Goal: Task Accomplishment & Management: Manage account settings

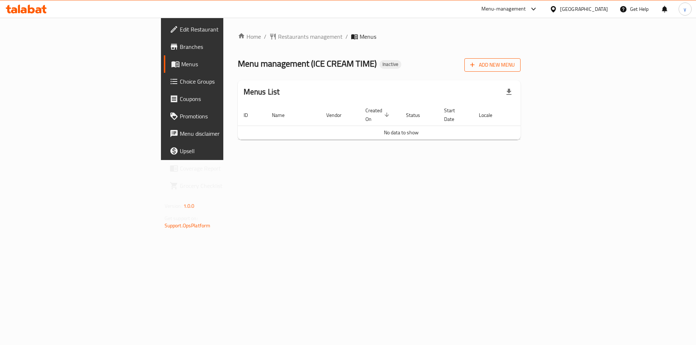
click at [515, 63] on span "Add New Menu" at bounding box center [492, 65] width 45 height 9
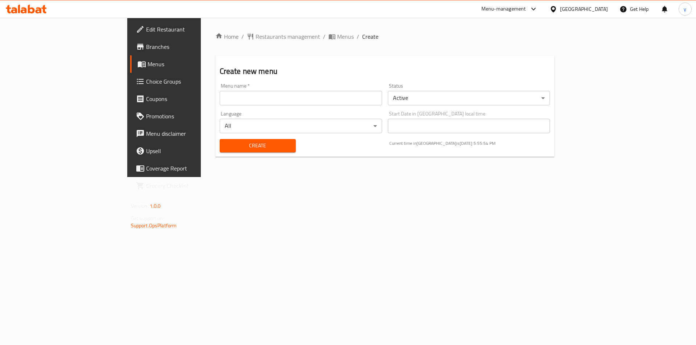
click at [220, 92] on input "text" at bounding box center [301, 98] width 162 height 15
type input "[DATE]"
click at [248, 146] on span "Create" at bounding box center [257, 145] width 65 height 9
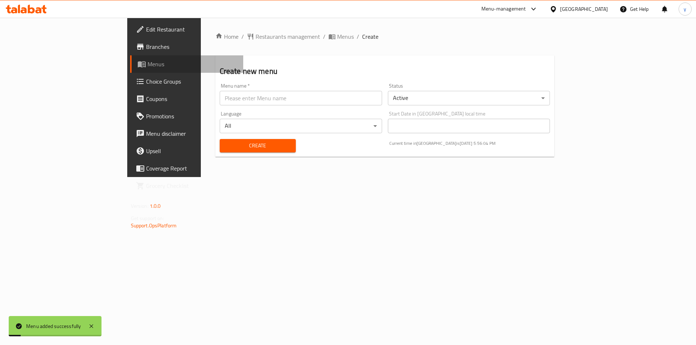
click at [148, 63] on span "Menus" at bounding box center [193, 64] width 90 height 9
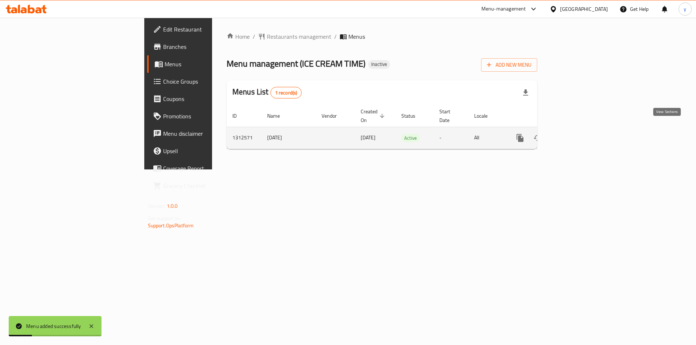
click at [577, 134] on icon "enhanced table" at bounding box center [572, 138] width 9 height 9
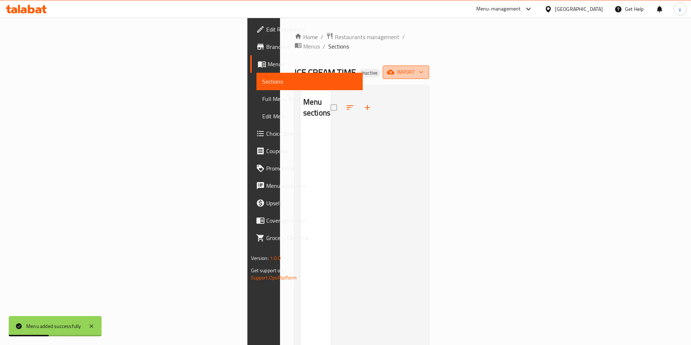
click at [394, 69] on icon "button" at bounding box center [390, 72] width 7 height 7
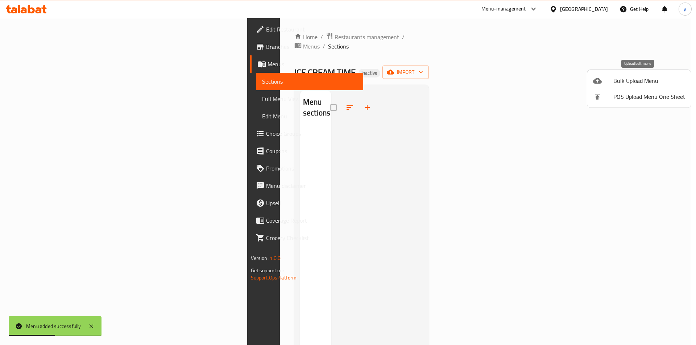
click at [617, 84] on span "Bulk Upload Menu" at bounding box center [649, 80] width 72 height 9
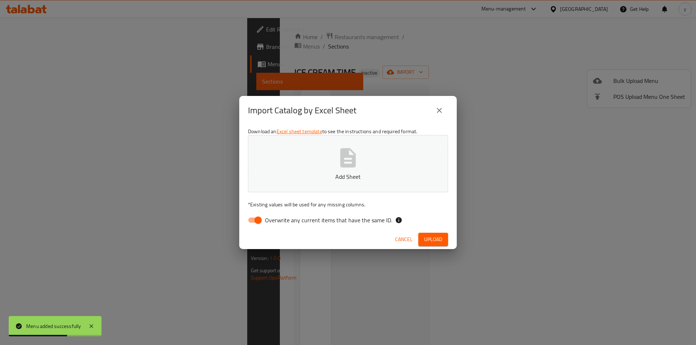
click at [261, 219] on input "Overwrite any current items that have the same ID." at bounding box center [257, 221] width 41 height 14
checkbox input "false"
click at [353, 168] on icon "button" at bounding box center [347, 157] width 23 height 23
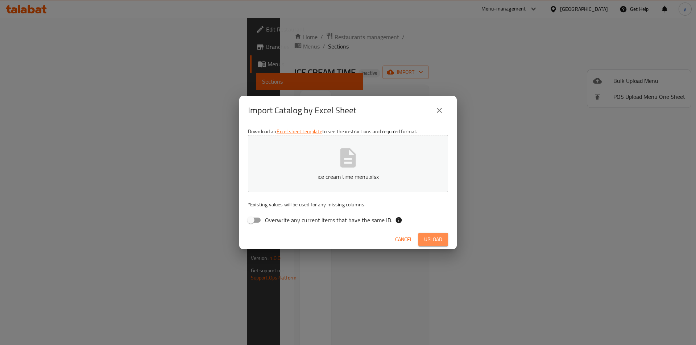
click at [436, 237] on span "Upload" at bounding box center [433, 239] width 18 height 9
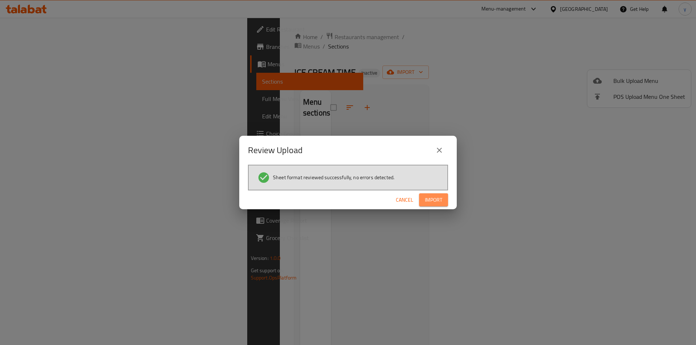
click at [440, 201] on span "Import" at bounding box center [433, 200] width 17 height 9
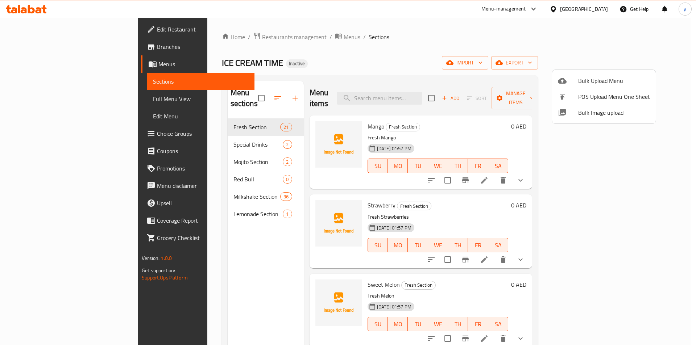
click at [160, 167] on div at bounding box center [348, 172] width 696 height 345
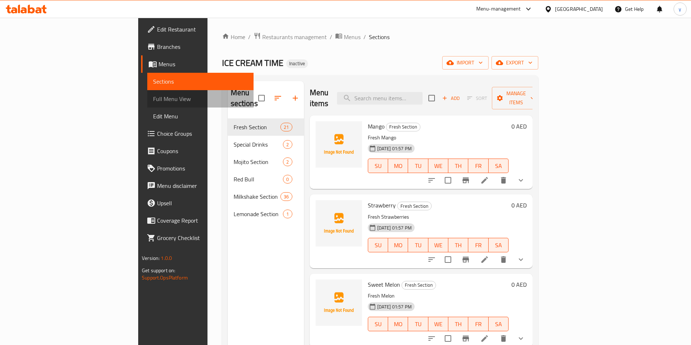
click at [153, 100] on span "Full Menu View" at bounding box center [200, 99] width 95 height 9
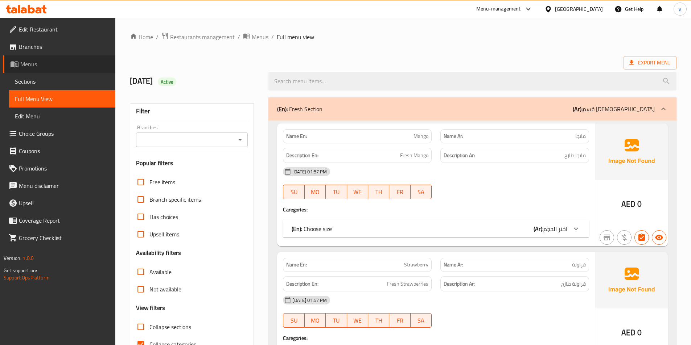
click at [69, 67] on span "Menus" at bounding box center [64, 64] width 89 height 9
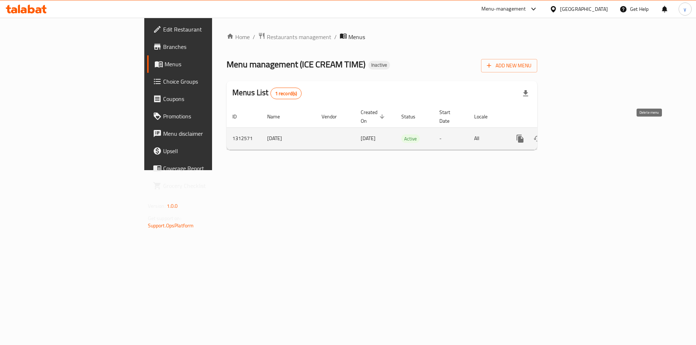
click at [559, 134] on icon "enhanced table" at bounding box center [555, 138] width 9 height 9
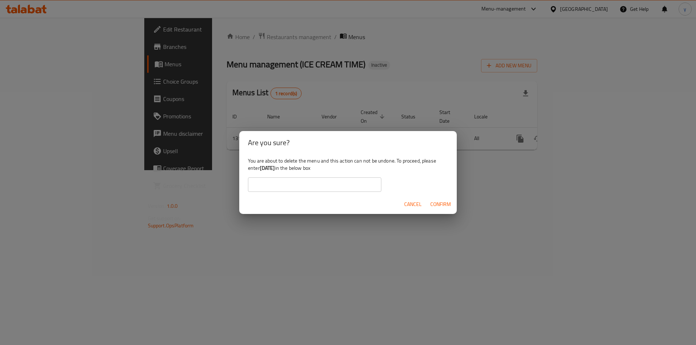
drag, startPoint x: 285, startPoint y: 168, endPoint x: 261, endPoint y: 170, distance: 24.0
click at [261, 170] on div "You are about to delete the menu and this action can not be undone. To proceed,…" at bounding box center [348, 174] width 218 height 41
copy b "[DATE]"
click at [296, 190] on input "text" at bounding box center [314, 185] width 133 height 15
paste input "17/9/2025"
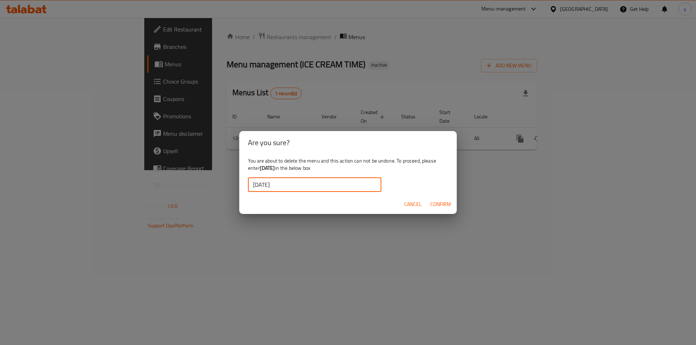
type input "17/9/2025"
click at [440, 206] on span "Confirm" at bounding box center [440, 204] width 21 height 9
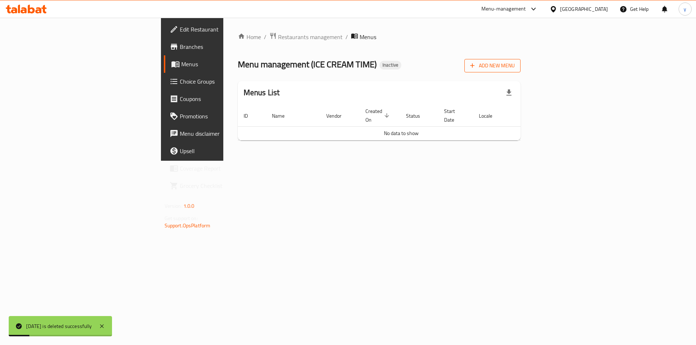
click at [521, 71] on button "Add New Menu" at bounding box center [492, 65] width 56 height 13
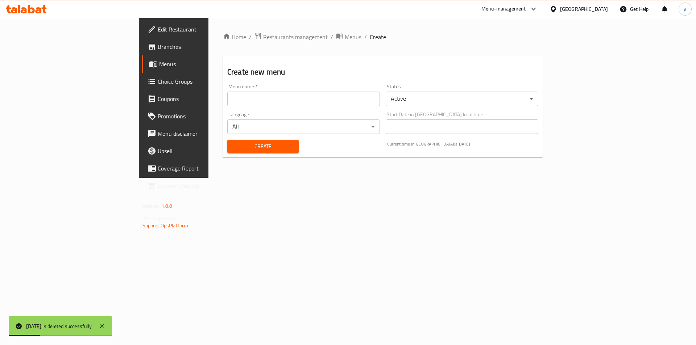
click at [282, 104] on input "text" at bounding box center [303, 99] width 153 height 15
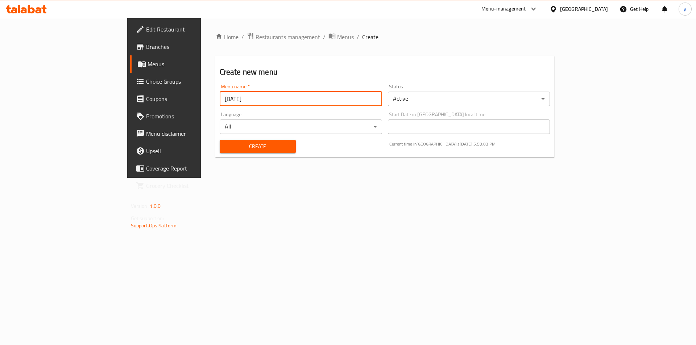
type input "17/9/2025"
click at [225, 142] on span "Create" at bounding box center [257, 146] width 65 height 9
click at [220, 99] on input "text" at bounding box center [301, 99] width 162 height 15
click at [220, 100] on input "text" at bounding box center [301, 99] width 162 height 15
type input "17/9/2025"
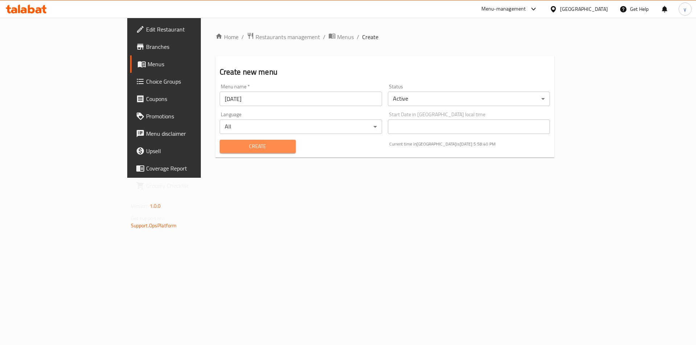
click at [225, 150] on span "Create" at bounding box center [257, 146] width 65 height 9
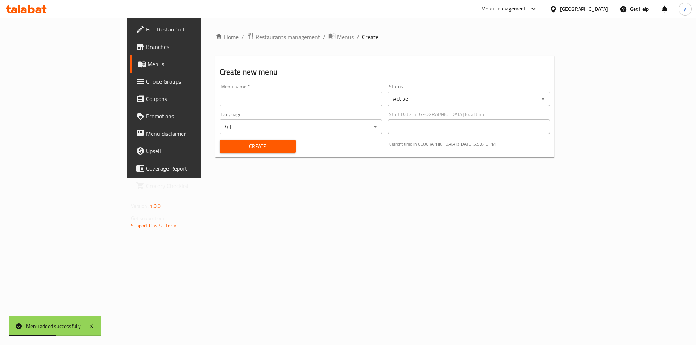
click at [148, 64] on span "Menus" at bounding box center [193, 64] width 90 height 9
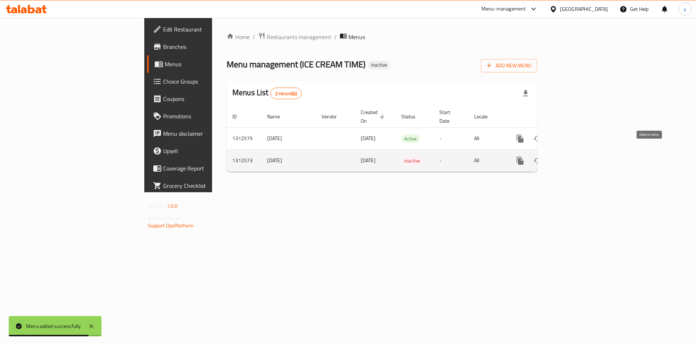
click at [559, 157] on icon "enhanced table" at bounding box center [555, 161] width 9 height 9
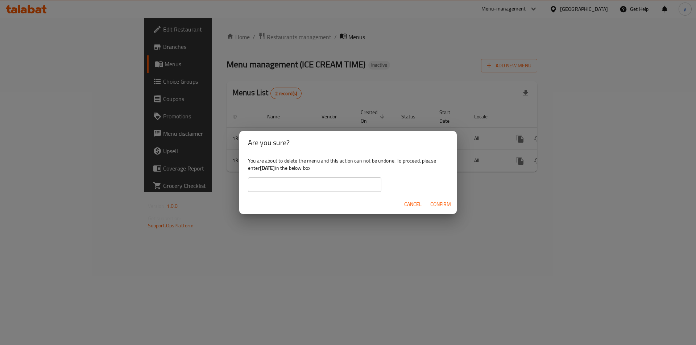
drag, startPoint x: 285, startPoint y: 167, endPoint x: 262, endPoint y: 170, distance: 23.8
click at [262, 170] on div "You are about to delete the menu and this action can not be undone. To proceed,…" at bounding box center [348, 174] width 218 height 41
copy b "17/9/2025"
click at [290, 185] on input "text" at bounding box center [314, 185] width 133 height 15
paste input "17/9/2025"
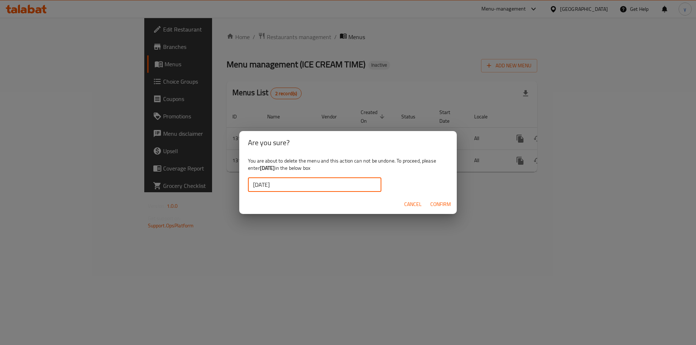
type input "17/9/2025"
click at [446, 206] on span "Confirm" at bounding box center [440, 204] width 21 height 9
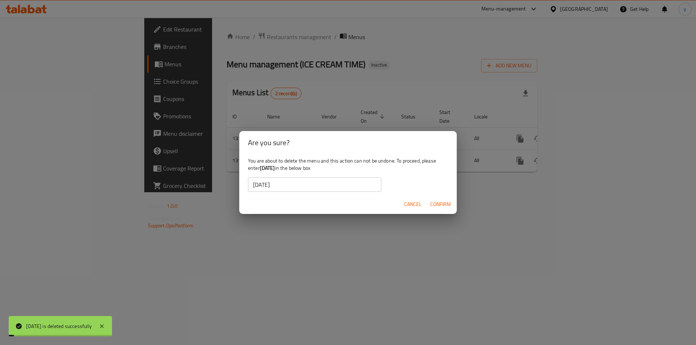
click at [666, 133] on div "Are you sure? You are about to delete the menu and this action can not be undon…" at bounding box center [348, 172] width 696 height 345
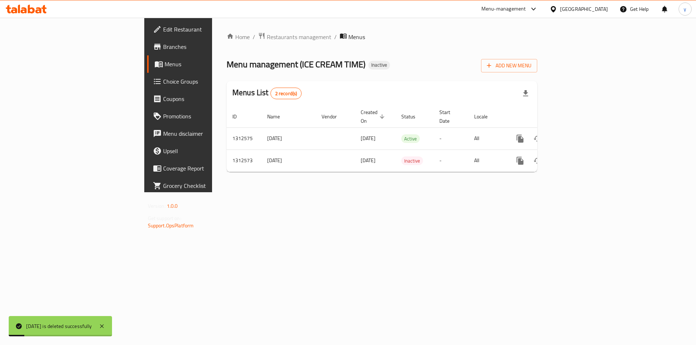
click at [552, 193] on div "Home / Restaurants management / Menus Menu management ( ICE CREAM TIME ) Inacti…" at bounding box center [382, 105] width 340 height 175
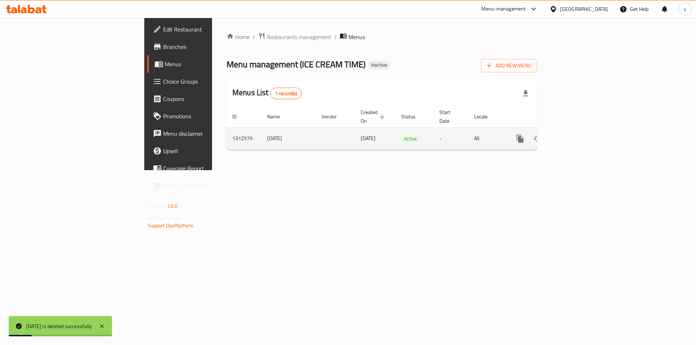
click at [577, 134] on icon "enhanced table" at bounding box center [572, 138] width 9 height 9
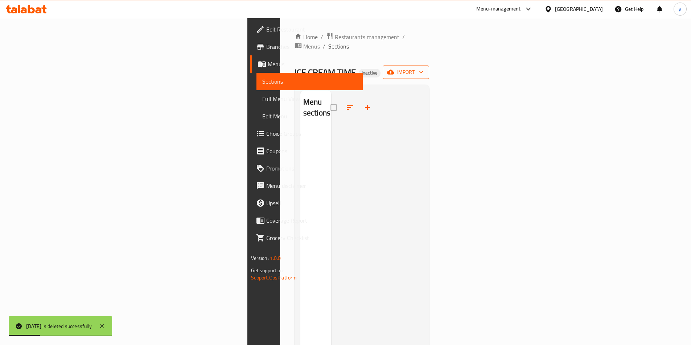
click at [423, 68] on span "import" at bounding box center [405, 72] width 35 height 9
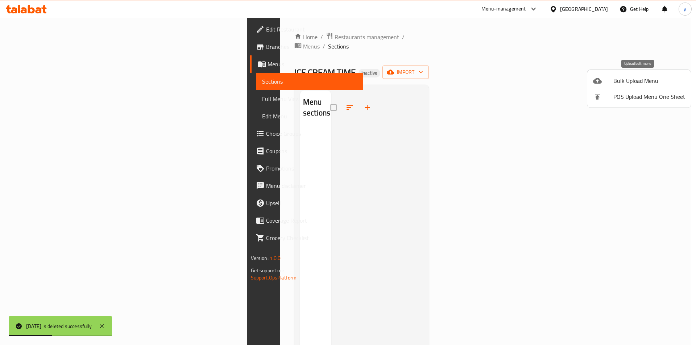
click at [615, 80] on span "Bulk Upload Menu" at bounding box center [649, 80] width 72 height 9
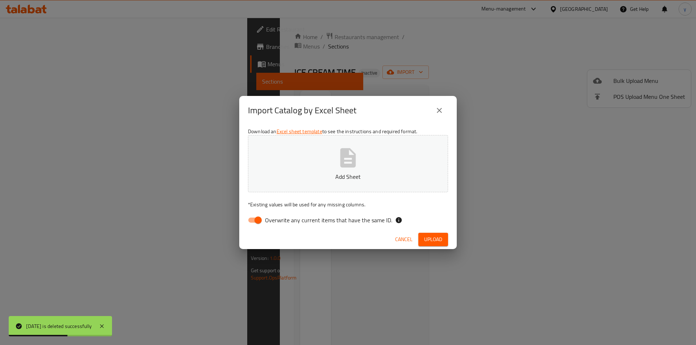
click at [347, 167] on icon "button" at bounding box center [348, 157] width 16 height 19
click at [259, 223] on input "Overwrite any current items that have the same ID." at bounding box center [257, 221] width 41 height 14
checkbox input "false"
click at [428, 238] on span "Upload" at bounding box center [433, 239] width 18 height 9
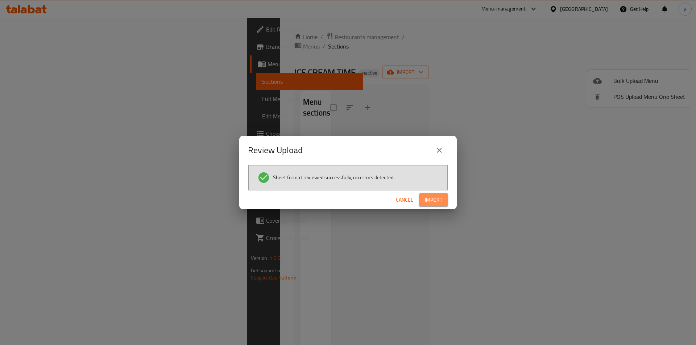
click at [435, 196] on span "Import" at bounding box center [433, 200] width 17 height 9
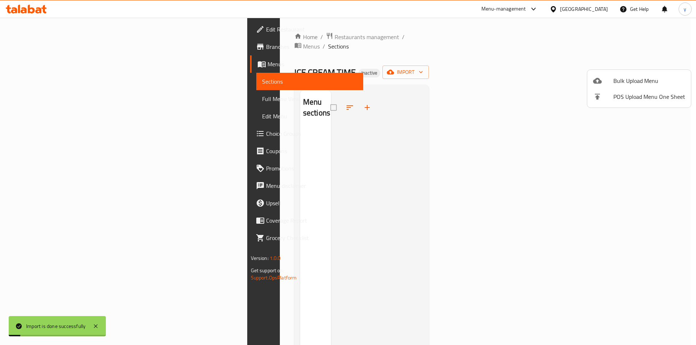
click at [54, 65] on div at bounding box center [348, 172] width 696 height 345
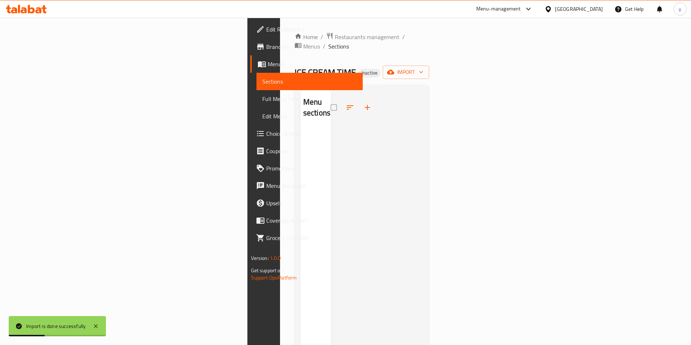
click at [268, 65] on span "Menus" at bounding box center [312, 64] width 89 height 9
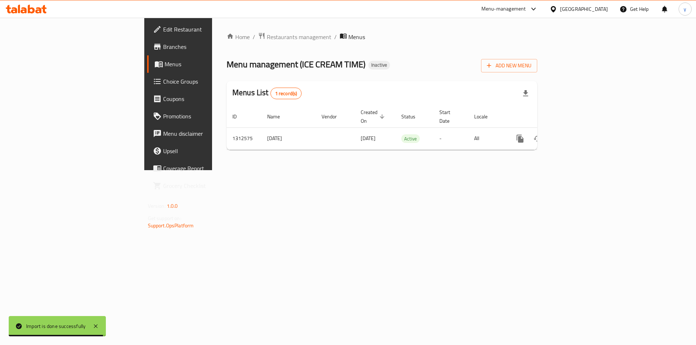
click at [147, 59] on link "Menus" at bounding box center [203, 63] width 113 height 17
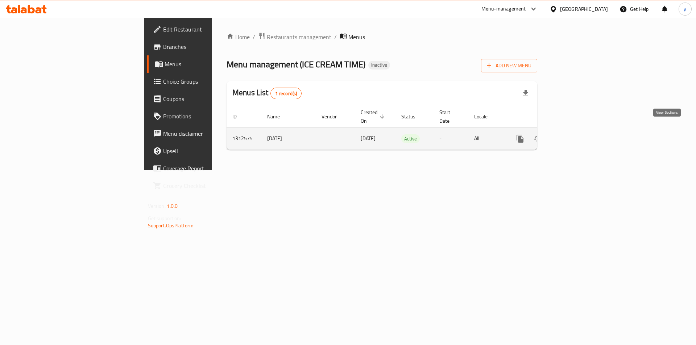
click at [577, 134] on icon "enhanced table" at bounding box center [572, 138] width 9 height 9
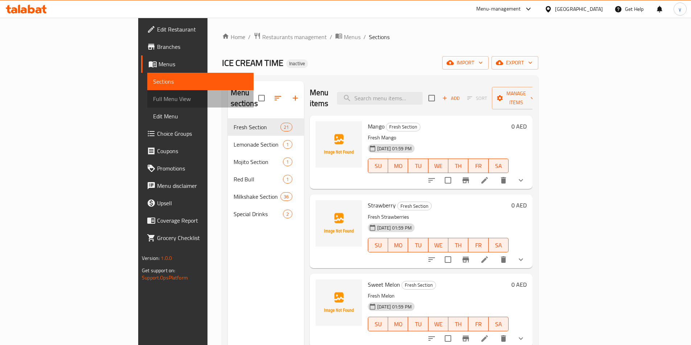
click at [153, 100] on span "Full Menu View" at bounding box center [200, 99] width 95 height 9
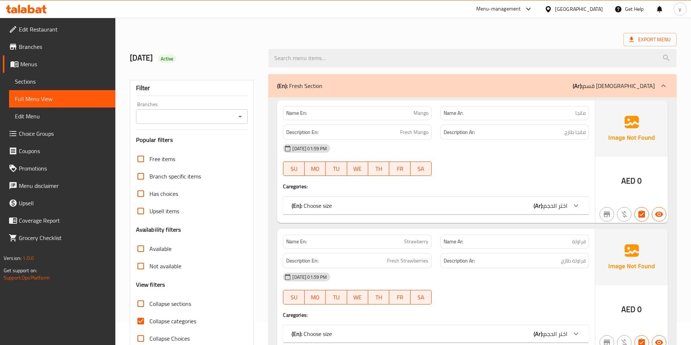
scroll to position [36, 0]
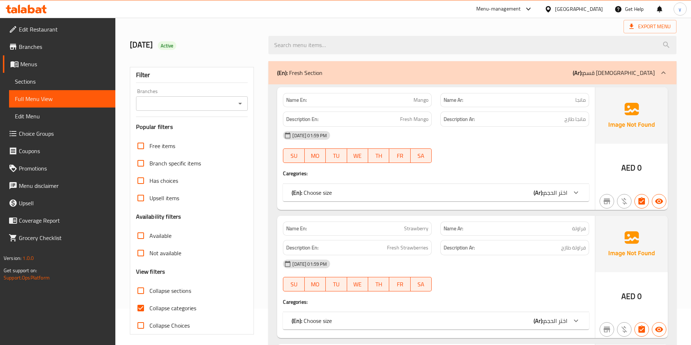
click at [139, 301] on input "Collapse categories" at bounding box center [140, 308] width 17 height 17
checkbox input "false"
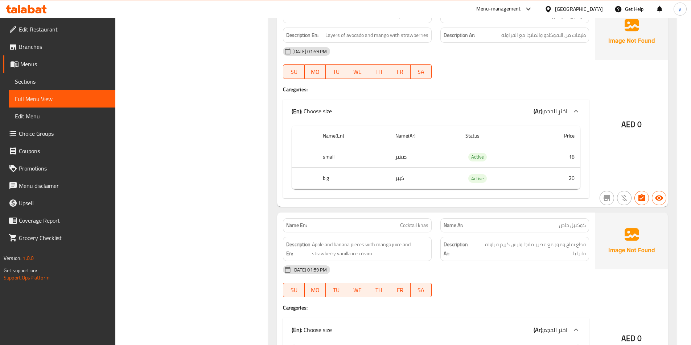
scroll to position [4133, 0]
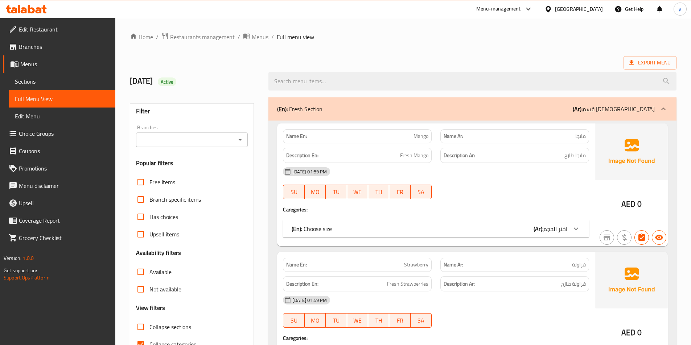
click at [58, 81] on span "Sections" at bounding box center [62, 81] width 95 height 9
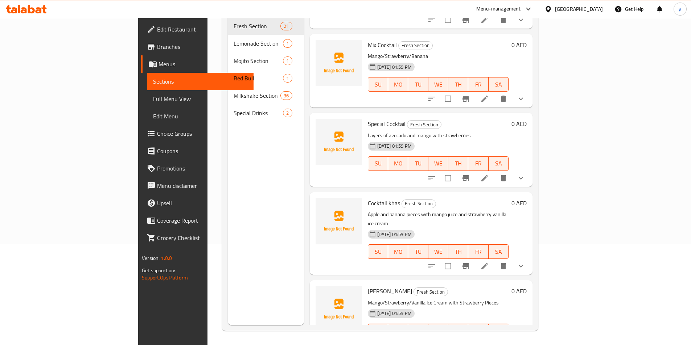
scroll to position [102, 0]
click at [489, 262] on icon at bounding box center [484, 266] width 9 height 9
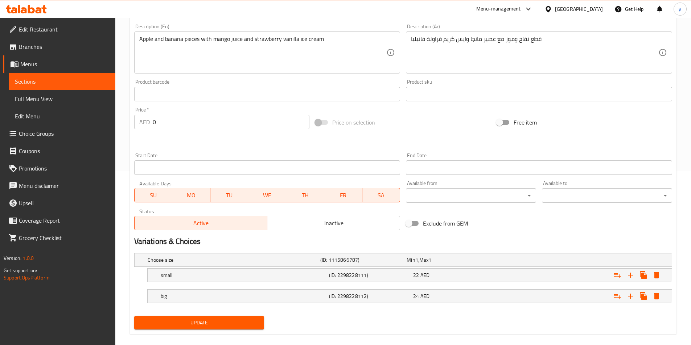
scroll to position [181, 0]
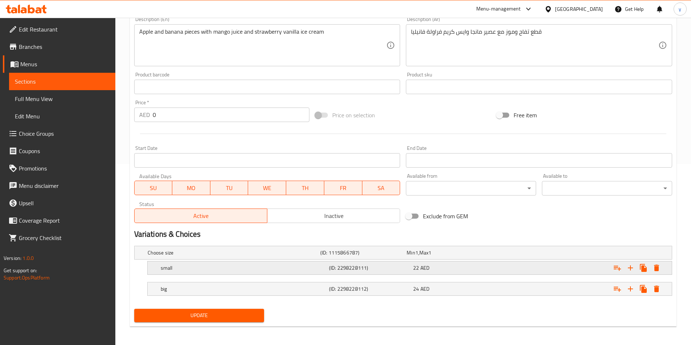
click at [521, 268] on div "Expand" at bounding box center [580, 268] width 168 height 16
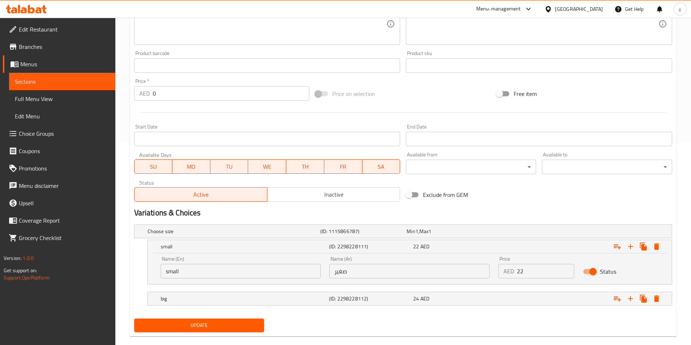
scroll to position [214, 0]
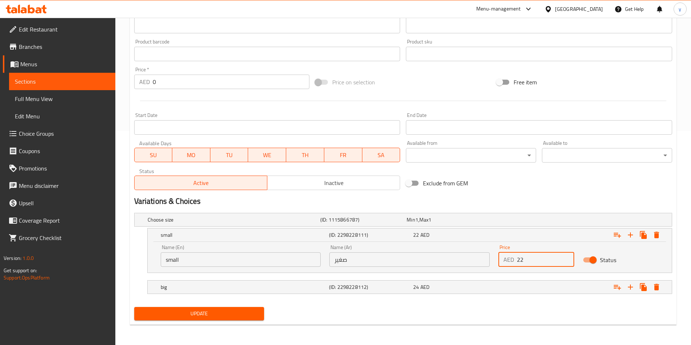
drag, startPoint x: 530, startPoint y: 260, endPoint x: 516, endPoint y: 263, distance: 14.2
click at [516, 263] on div "AED 22 Price" at bounding box center [536, 260] width 76 height 15
type input "18"
click at [134, 307] on button "Update" at bounding box center [199, 313] width 130 height 13
click at [496, 293] on div "Expand" at bounding box center [580, 288] width 168 height 16
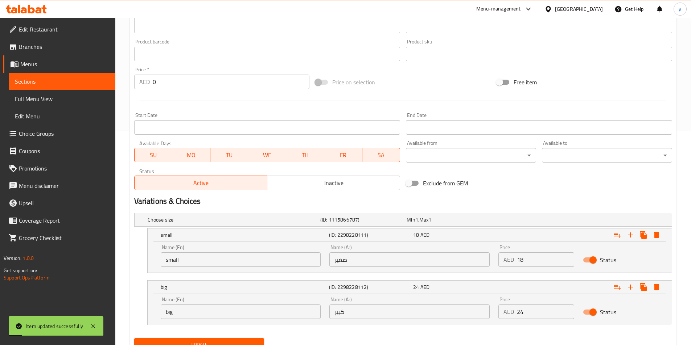
scroll to position [245, 0]
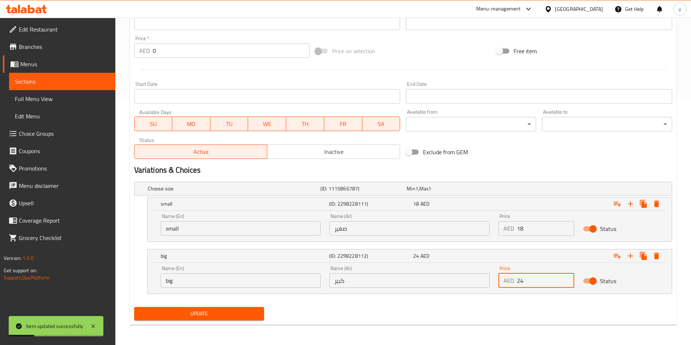
drag, startPoint x: 535, startPoint y: 283, endPoint x: 517, endPoint y: 282, distance: 17.8
click at [517, 282] on input "24" at bounding box center [545, 281] width 57 height 15
type input "20"
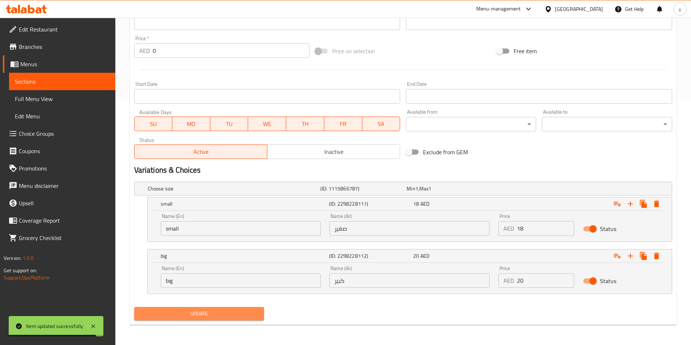
click at [252, 310] on span "Update" at bounding box center [199, 314] width 119 height 9
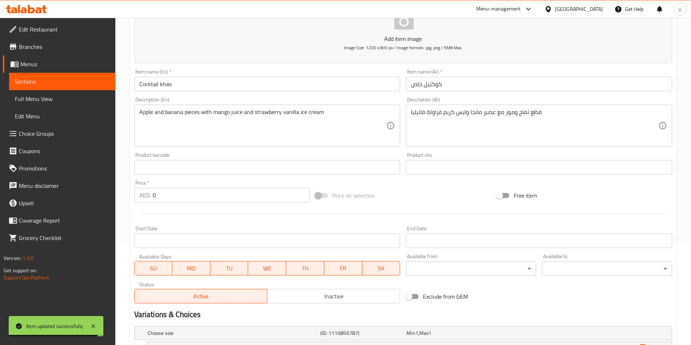
scroll to position [100, 0]
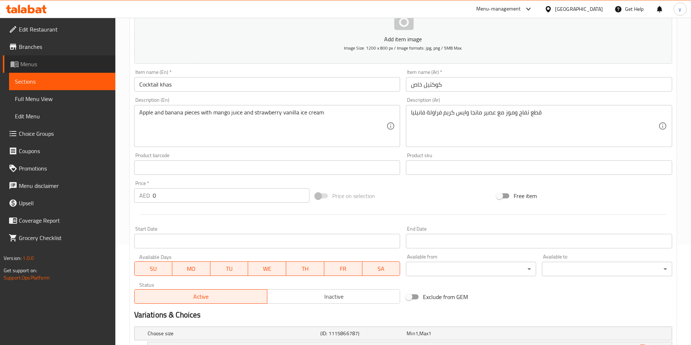
click at [79, 65] on span "Menus" at bounding box center [64, 64] width 89 height 9
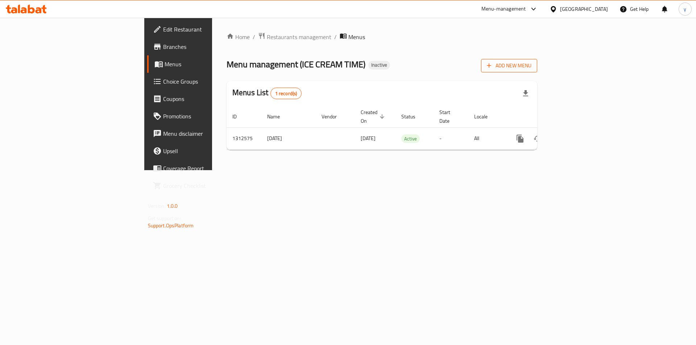
click at [531, 69] on span "Add New Menu" at bounding box center [509, 65] width 45 height 9
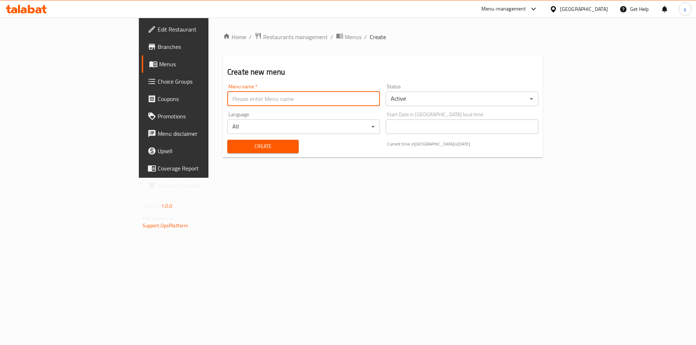
click at [307, 101] on input "text" at bounding box center [303, 99] width 153 height 15
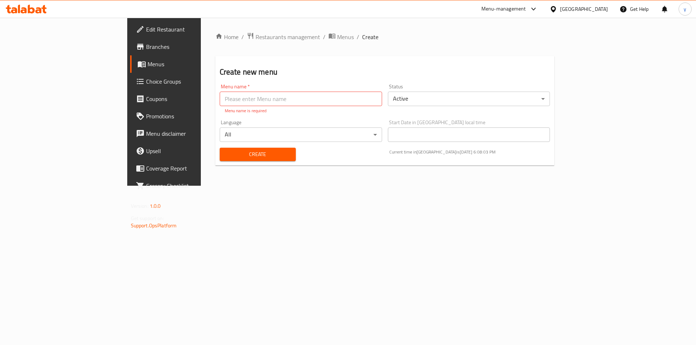
click at [420, 186] on div "Home / Restaurants management / Menus / Create Create new menu Menu name   * Me…" at bounding box center [385, 102] width 368 height 168
click at [337, 37] on span "Menus" at bounding box center [345, 37] width 17 height 9
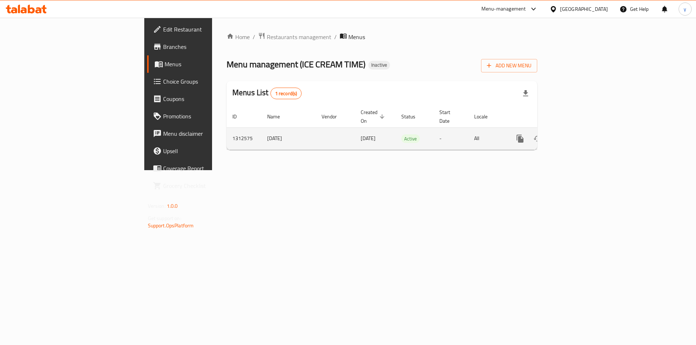
click at [558, 136] on icon "enhanced table" at bounding box center [554, 139] width 5 height 7
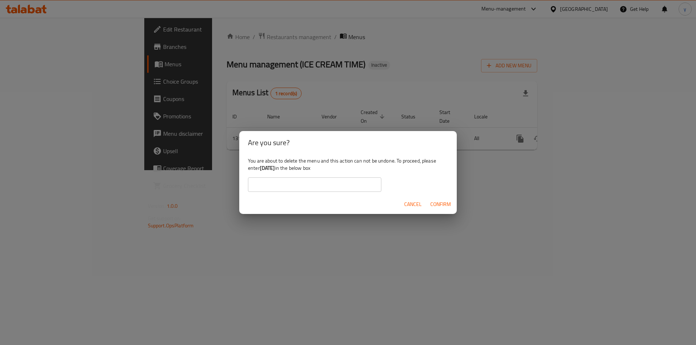
drag, startPoint x: 285, startPoint y: 167, endPoint x: 262, endPoint y: 173, distance: 23.6
click at [262, 173] on b "[DATE]" at bounding box center [267, 168] width 15 height 9
copy b "[DATE]"
click at [276, 184] on input "text" at bounding box center [314, 185] width 133 height 15
paste input "[DATE]"
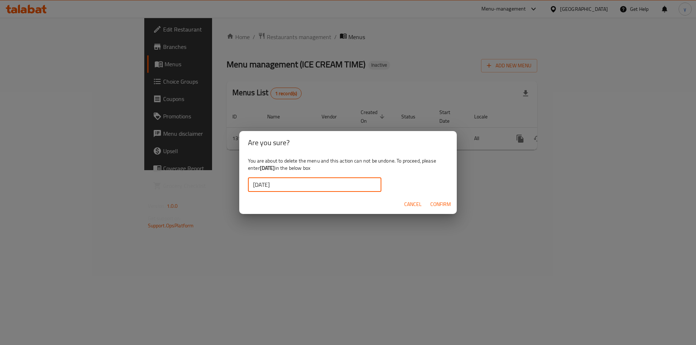
type input "[DATE]"
click at [448, 204] on span "Confirm" at bounding box center [440, 204] width 21 height 9
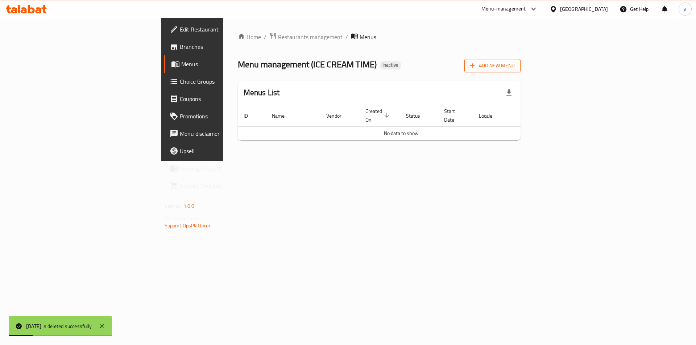
click at [515, 68] on span "Add New Menu" at bounding box center [492, 65] width 45 height 9
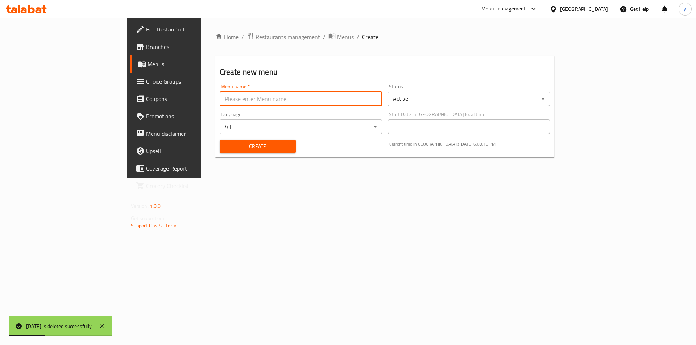
click at [272, 99] on input "text" at bounding box center [301, 99] width 162 height 15
drag, startPoint x: 288, startPoint y: 202, endPoint x: 279, endPoint y: 173, distance: 29.6
click at [288, 178] on div "Home / Restaurants management / Menus / Create Create new menu Menu name   * Me…" at bounding box center [385, 98] width 368 height 160
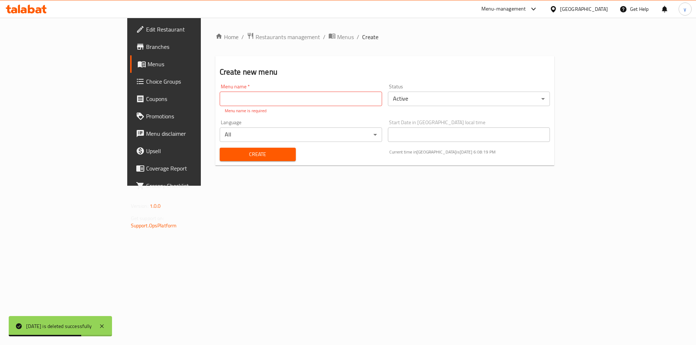
click at [256, 96] on input "text" at bounding box center [301, 99] width 162 height 15
type input "[DATE]"
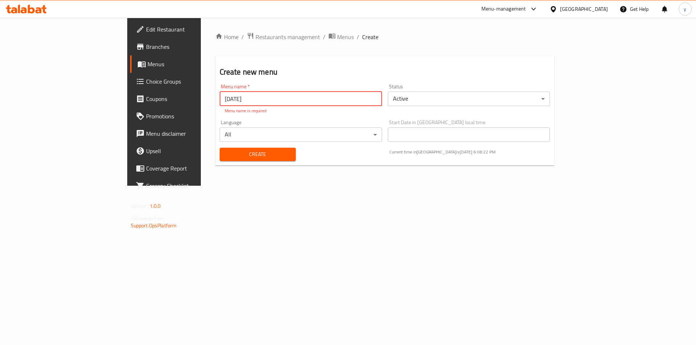
click at [222, 155] on div "Create" at bounding box center [257, 155] width 85 height 22
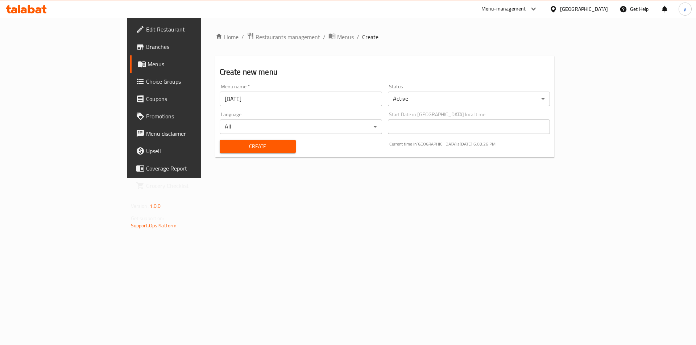
click at [227, 147] on span "Create" at bounding box center [257, 146] width 65 height 9
click at [337, 38] on span "Menus" at bounding box center [345, 37] width 17 height 9
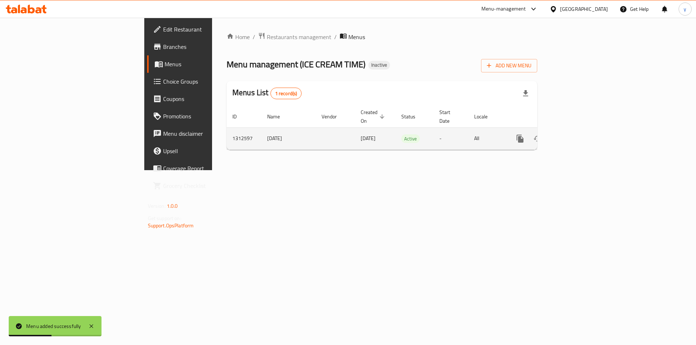
click at [577, 134] on icon "enhanced table" at bounding box center [572, 138] width 9 height 9
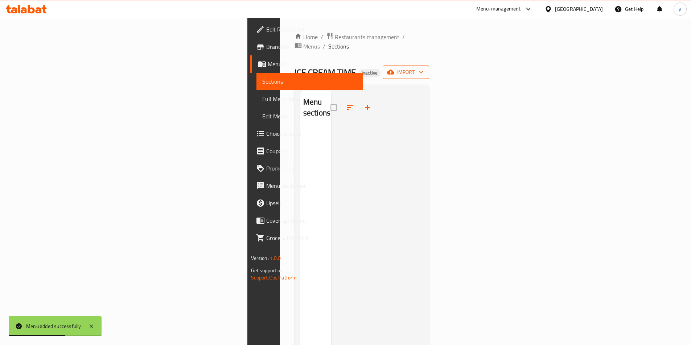
click at [423, 68] on span "import" at bounding box center [405, 72] width 35 height 9
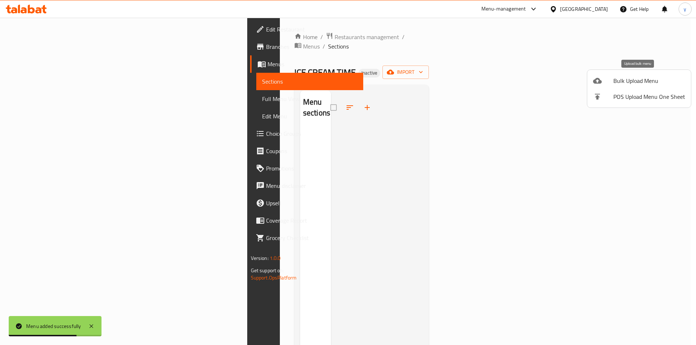
click at [630, 77] on span "Bulk Upload Menu" at bounding box center [649, 80] width 72 height 9
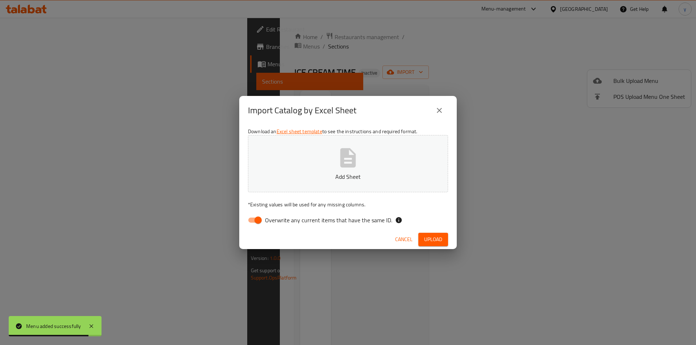
click at [257, 222] on input "Overwrite any current items that have the same ID." at bounding box center [257, 221] width 41 height 14
checkbox input "false"
click at [397, 148] on button "Add Sheet" at bounding box center [348, 163] width 200 height 57
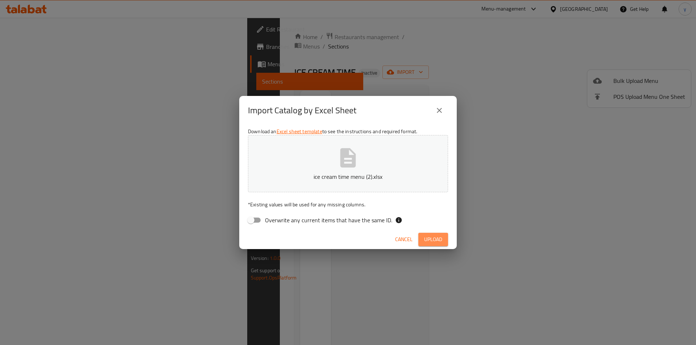
click at [429, 240] on span "Upload" at bounding box center [433, 239] width 18 height 9
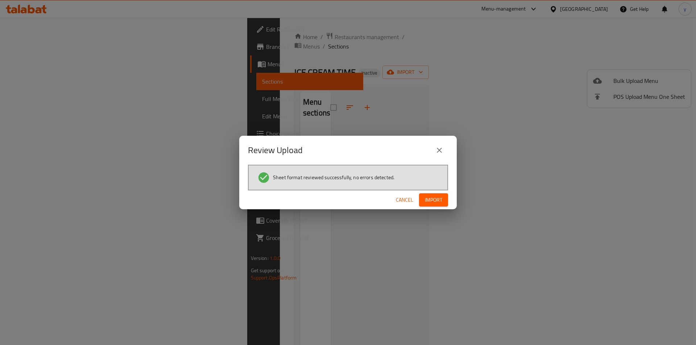
click at [432, 199] on span "Import" at bounding box center [433, 200] width 17 height 9
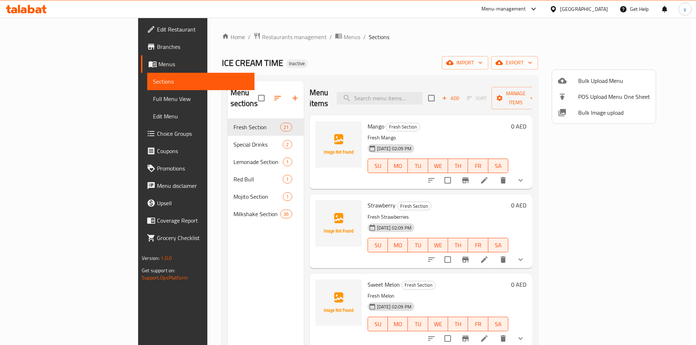
click at [212, 173] on div at bounding box center [348, 172] width 696 height 345
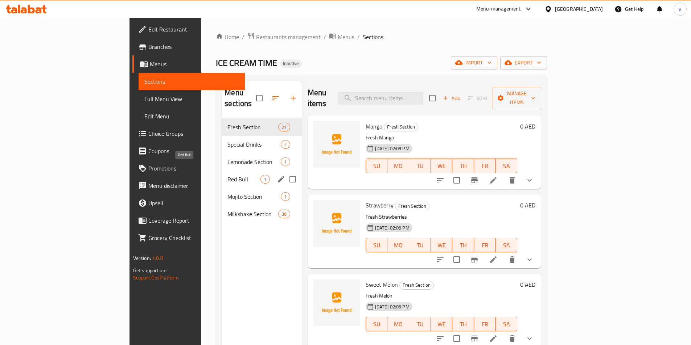
click at [227, 175] on span "Red Bull" at bounding box center [243, 179] width 33 height 9
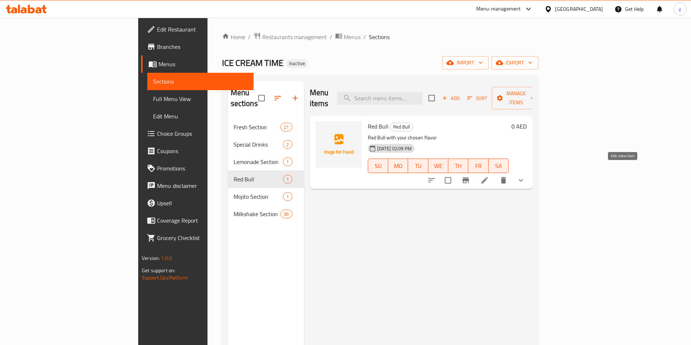
click at [489, 176] on icon at bounding box center [484, 180] width 9 height 9
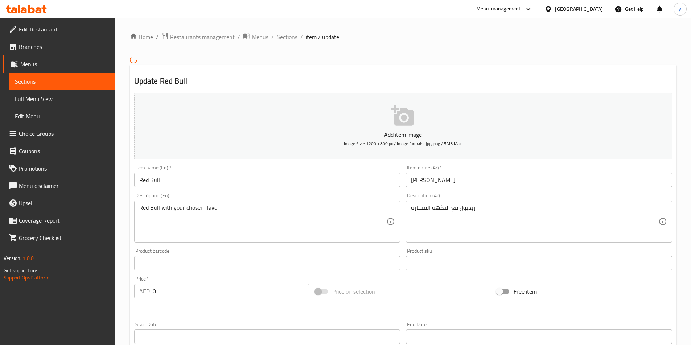
type input "اختر الحجم"
type input "1"
type input "اختر النكهة"
type input "1"
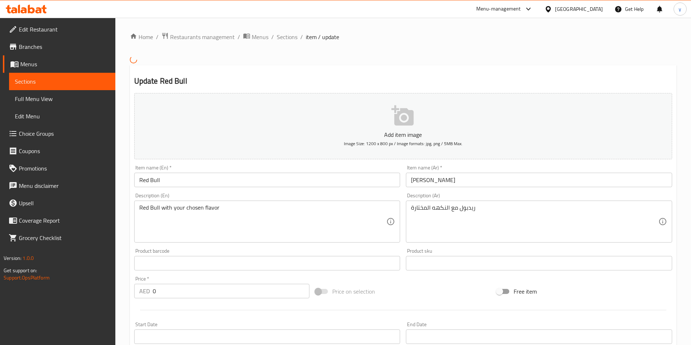
type input "1"
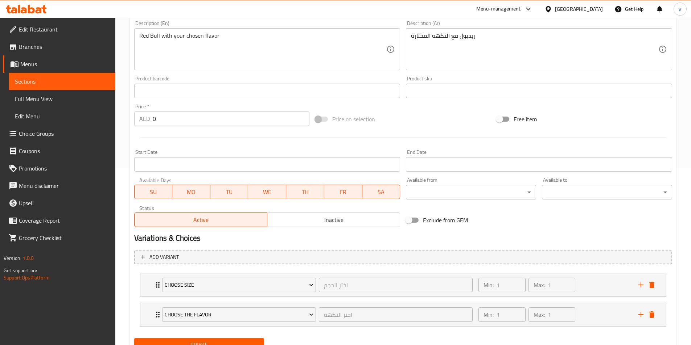
scroll to position [208, 0]
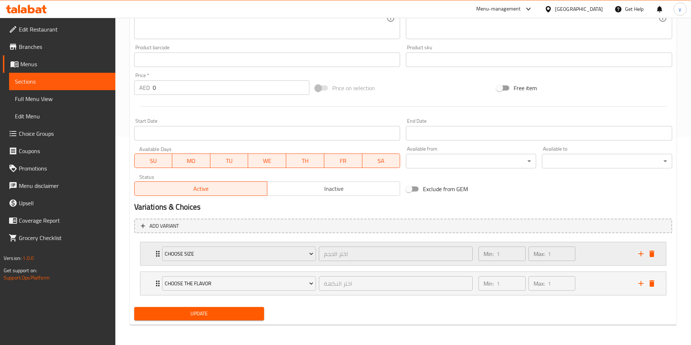
click at [603, 258] on div "Min: 1 ​ Max: 1 ​" at bounding box center [554, 254] width 160 height 23
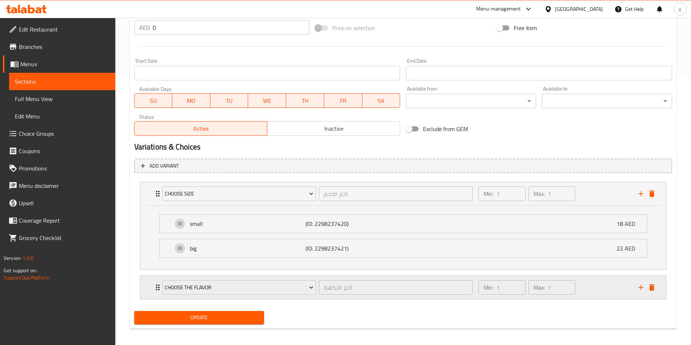
scroll to position [273, 0]
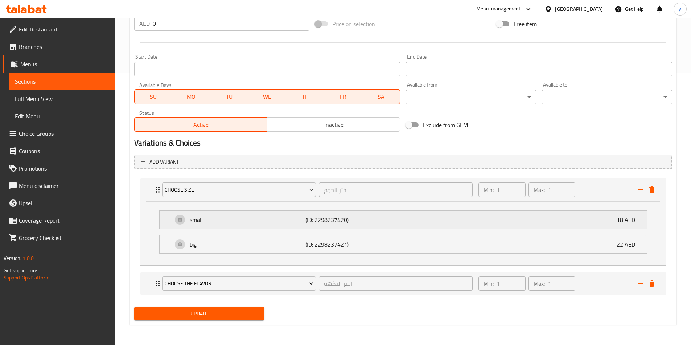
click at [554, 217] on div "small (ID: 2298237420) 18 AED" at bounding box center [405, 220] width 465 height 18
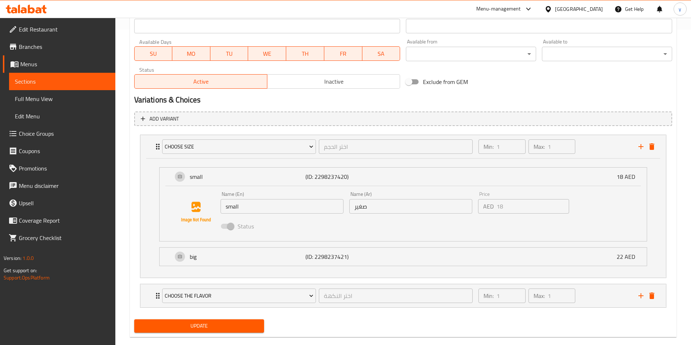
scroll to position [328, 0]
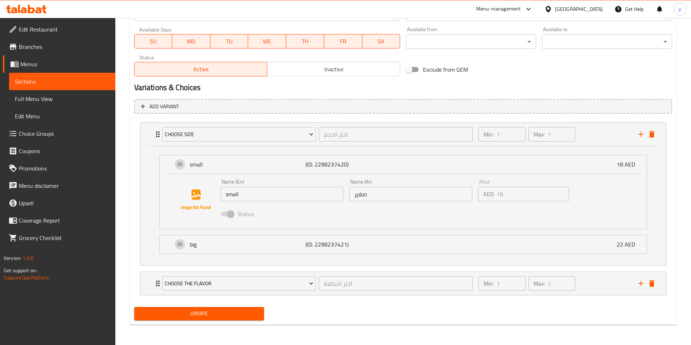
click at [628, 329] on div "Home / Restaurants management / Menus / Sections / item / update Red Bull secti…" at bounding box center [403, 17] width 546 height 627
click at [596, 132] on div "Min: 1 ​ Max: 1 ​" at bounding box center [554, 134] width 160 height 23
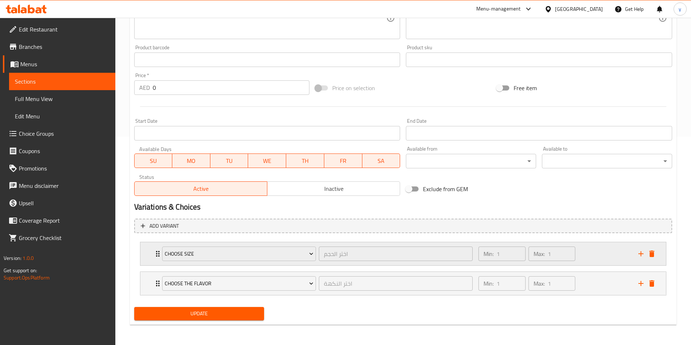
scroll to position [208, 0]
click at [284, 256] on span "Choose size" at bounding box center [239, 254] width 149 height 9
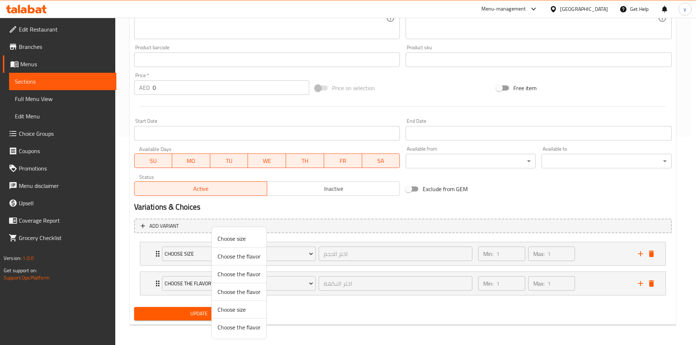
click at [301, 254] on div at bounding box center [348, 172] width 696 height 345
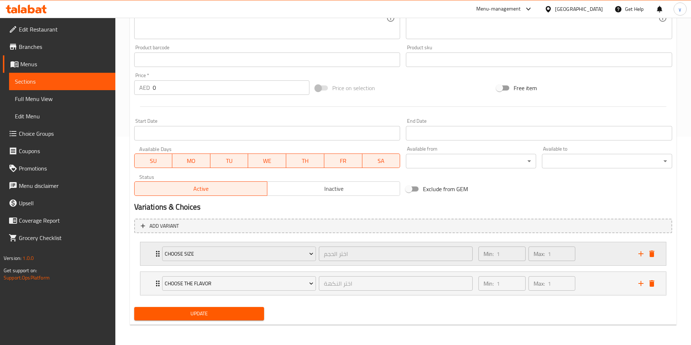
click at [603, 249] on div "Min: 1 ​ Max: 1 ​" at bounding box center [554, 254] width 160 height 23
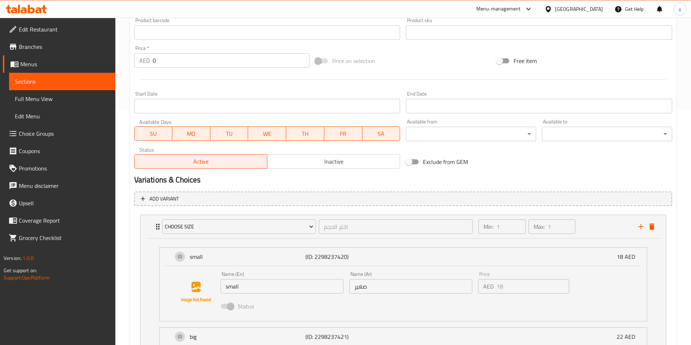
scroll to position [281, 0]
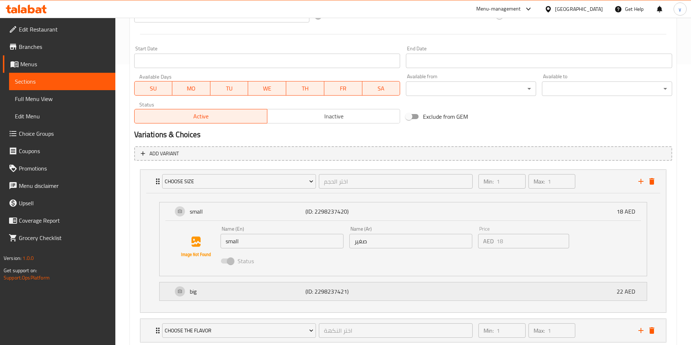
click at [583, 291] on div "big (ID: 2298237421) 22 AED" at bounding box center [405, 292] width 465 height 18
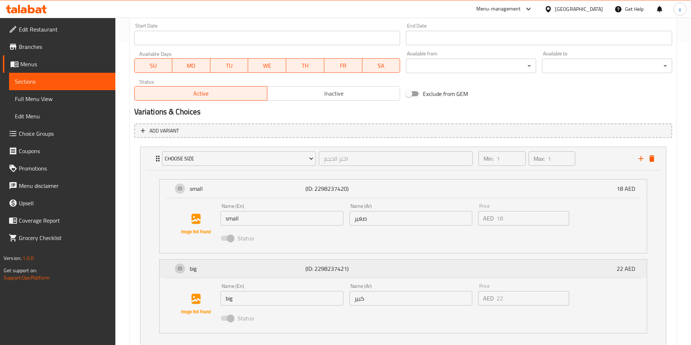
scroll to position [317, 0]
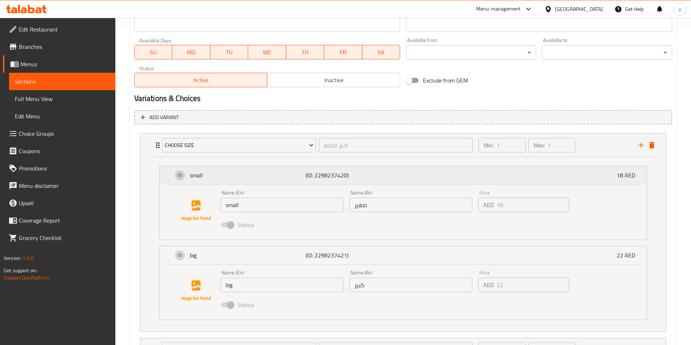
click at [410, 169] on div "small (ID: 2298237420) 18 AED" at bounding box center [405, 175] width 465 height 18
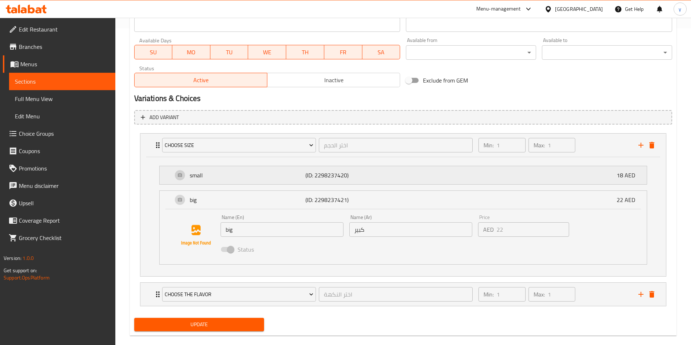
click at [413, 174] on div "small (ID: 2298237420) 18 AED" at bounding box center [405, 175] width 465 height 18
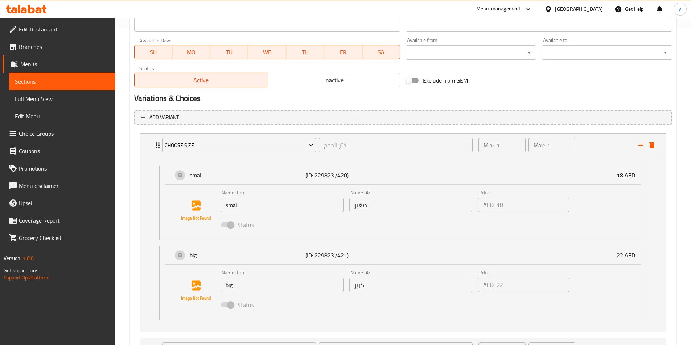
click at [43, 137] on span "Choice Groups" at bounding box center [64, 133] width 91 height 9
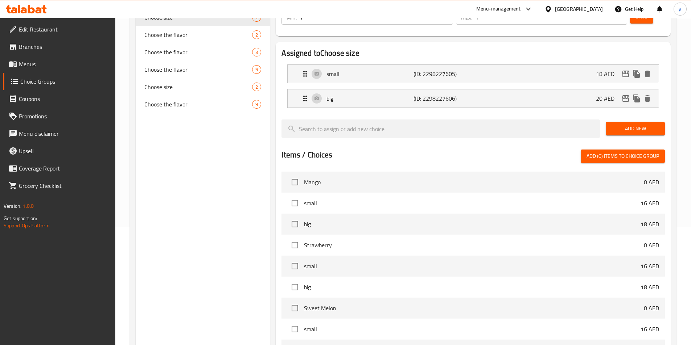
scroll to position [103, 0]
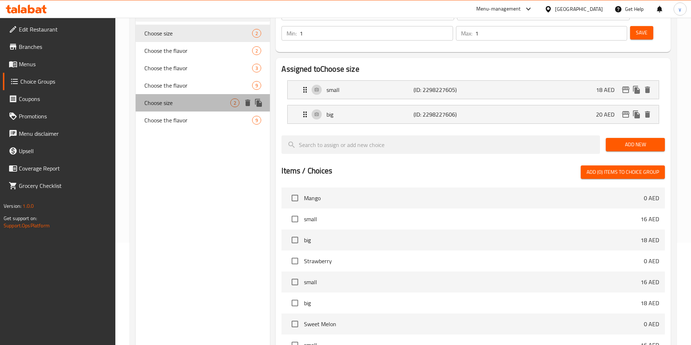
click at [166, 99] on span "Choose size" at bounding box center [187, 103] width 86 height 9
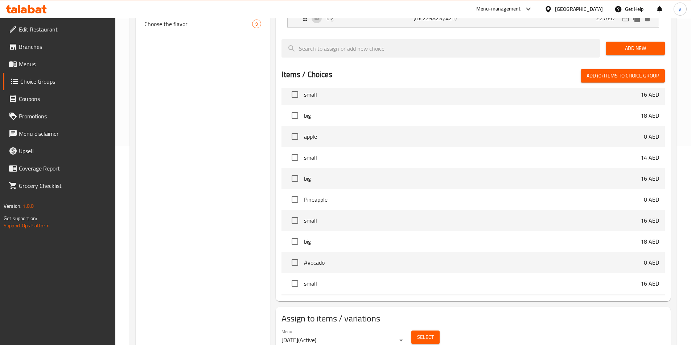
scroll to position [209, 0]
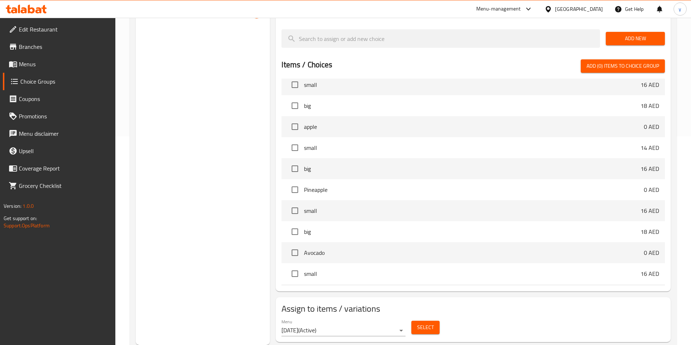
click at [417, 323] on span "Select" at bounding box center [425, 327] width 17 height 9
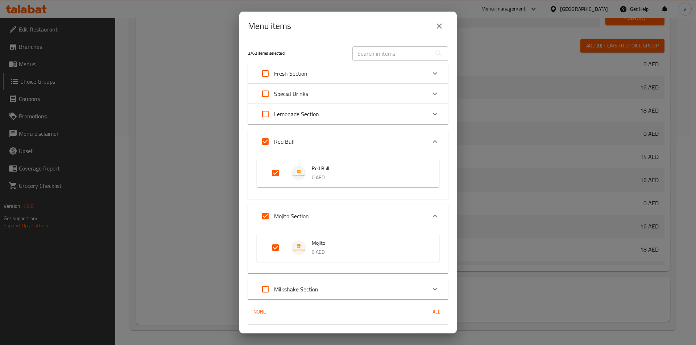
click at [372, 172] on span "Red Bull" at bounding box center [368, 168] width 113 height 9
click at [431, 143] on icon "Expand" at bounding box center [435, 141] width 9 height 9
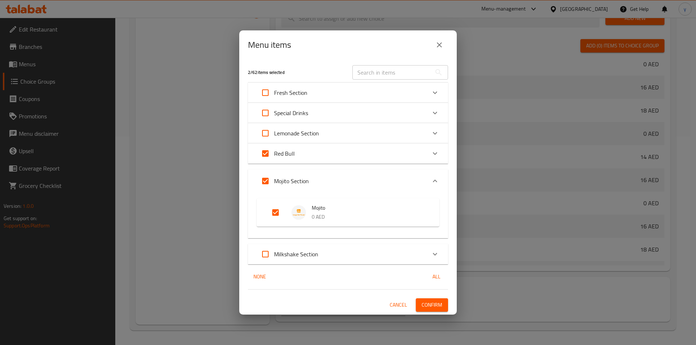
click at [430, 152] on div "Expand" at bounding box center [434, 153] width 17 height 17
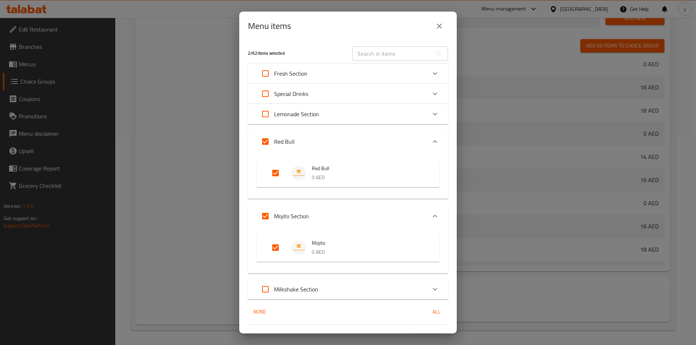
click at [438, 30] on icon "close" at bounding box center [439, 26] width 9 height 9
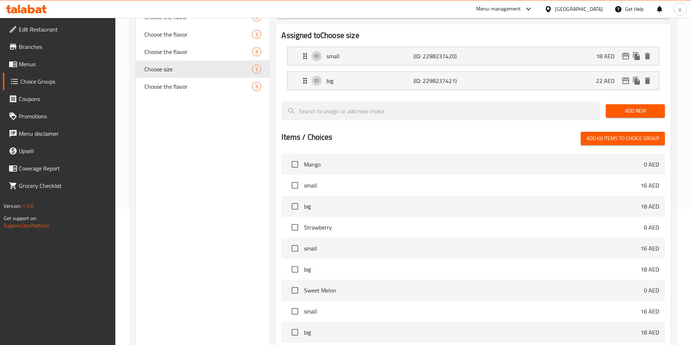
scroll to position [64, 0]
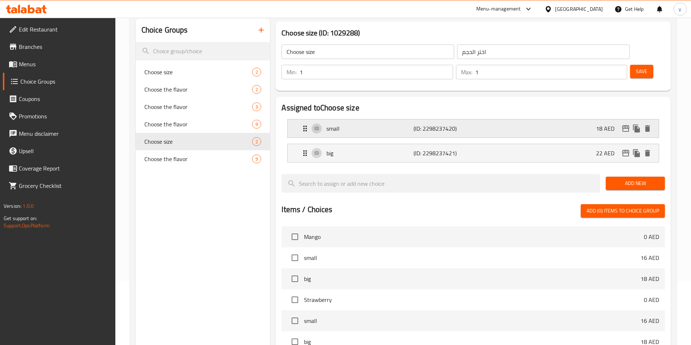
click at [557, 120] on div "small (ID: 2298237420) 18 AED" at bounding box center [475, 129] width 349 height 18
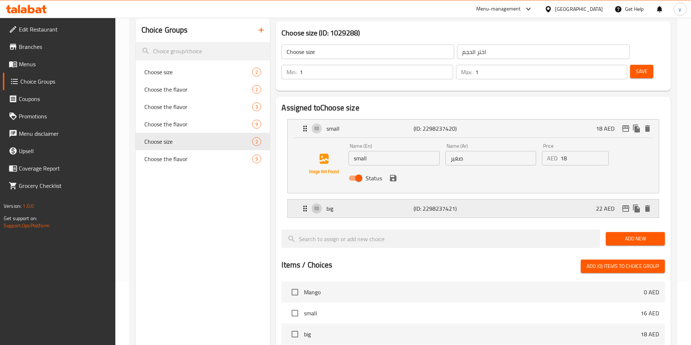
click at [532, 200] on div "big (ID: 2298237421) 22 AED" at bounding box center [475, 209] width 349 height 18
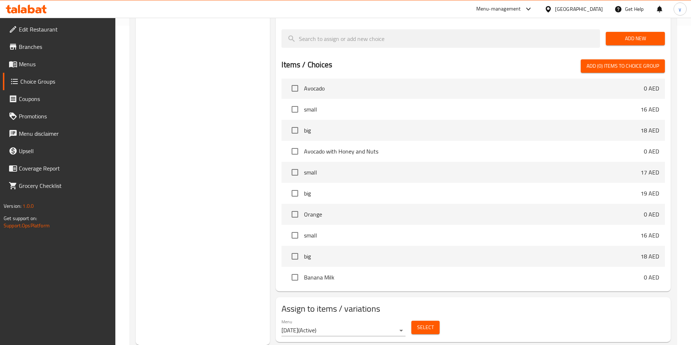
scroll to position [399, 0]
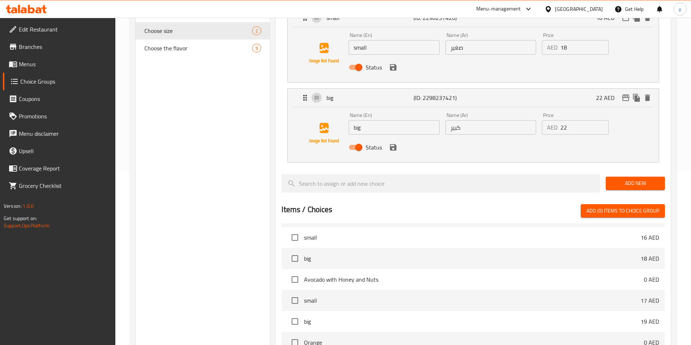
click at [224, 178] on div "Choice Groups Choose size 2 Choose the flavor 2 Choose the flavor 3 Choose the …" at bounding box center [203, 199] width 134 height 583
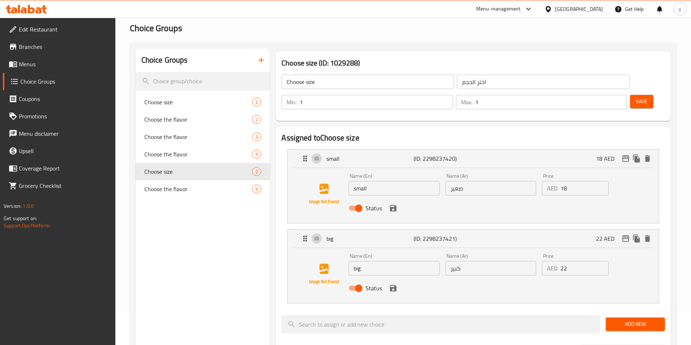
scroll to position [30, 0]
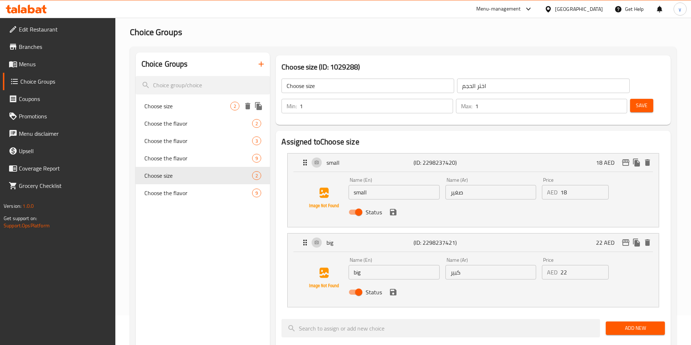
click at [195, 110] on span "Choose size" at bounding box center [187, 106] width 86 height 9
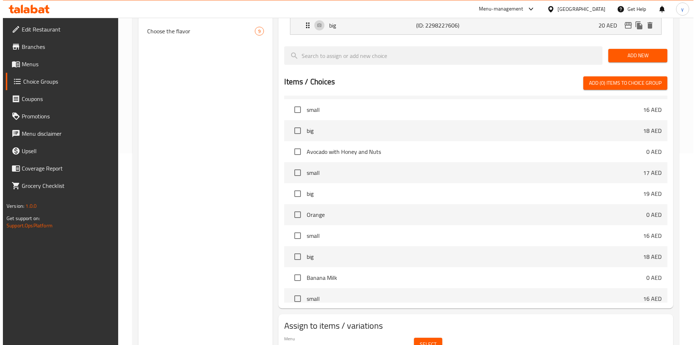
scroll to position [173, 0]
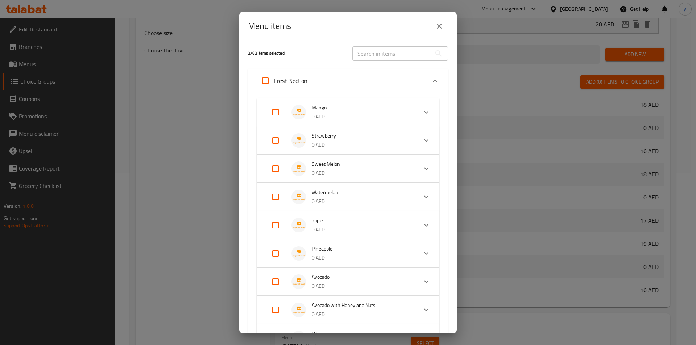
click at [436, 27] on icon "close" at bounding box center [439, 26] width 9 height 9
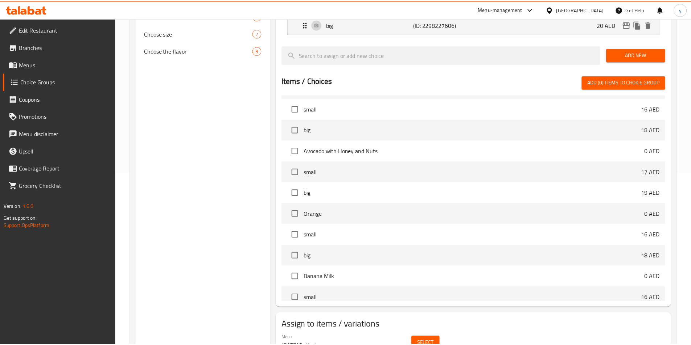
scroll to position [178, 0]
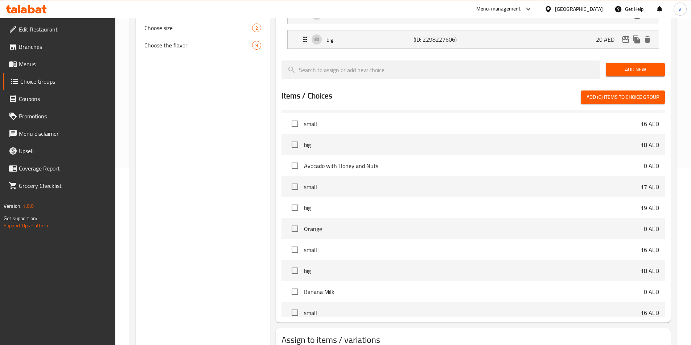
click at [48, 64] on span "Menus" at bounding box center [64, 64] width 91 height 9
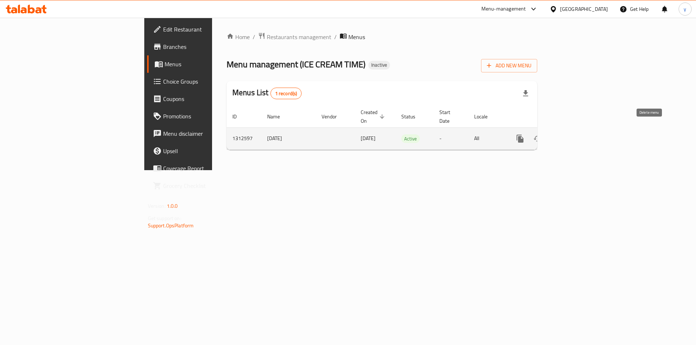
click at [564, 131] on button "enhanced table" at bounding box center [554, 138] width 17 height 17
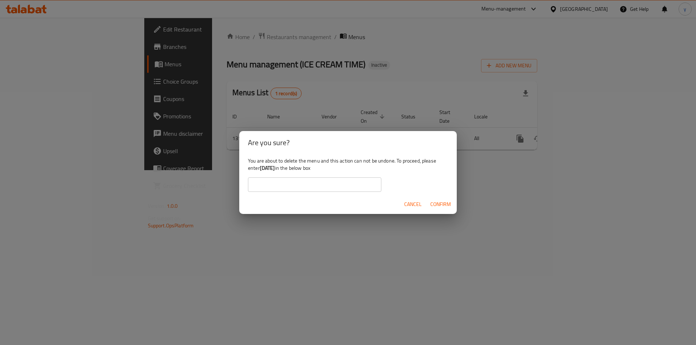
drag, startPoint x: 285, startPoint y: 168, endPoint x: 261, endPoint y: 172, distance: 24.2
click at [261, 172] on b "[DATE]" at bounding box center [267, 168] width 15 height 9
copy b "[DATE]"
drag, startPoint x: 276, startPoint y: 187, endPoint x: 295, endPoint y: 186, distance: 18.5
click at [276, 187] on input "text" at bounding box center [314, 185] width 133 height 15
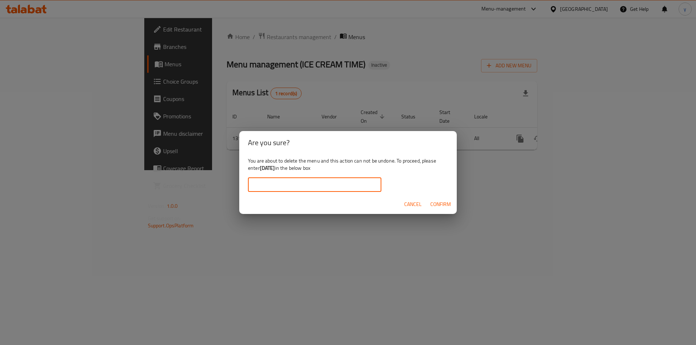
paste input "[DATE]"
type input "[DATE]"
click at [446, 208] on span "Confirm" at bounding box center [440, 204] width 21 height 9
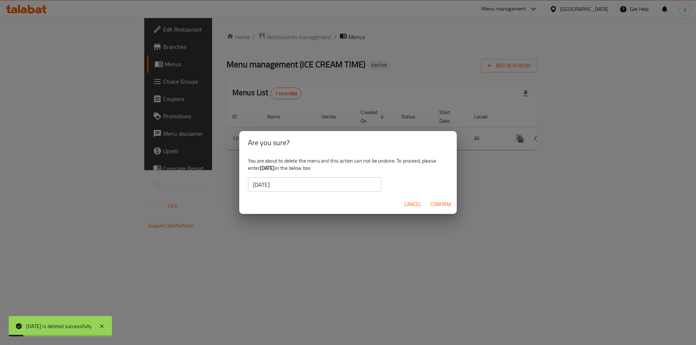
click at [523, 227] on div "Are you sure? You are about to delete the menu and this action can not be undon…" at bounding box center [348, 172] width 696 height 345
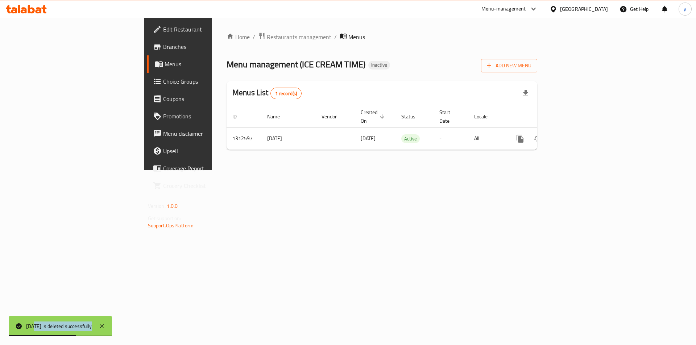
drag, startPoint x: 95, startPoint y: 325, endPoint x: 34, endPoint y: 326, distance: 60.5
click at [34, 326] on div "17/9/2025 is deleted successfully" at bounding box center [59, 327] width 66 height 8
click at [391, 170] on div "Home / Restaurants management / Menus Menu management ( ICE CREAM TIME ) Inacti…" at bounding box center [382, 94] width 340 height 153
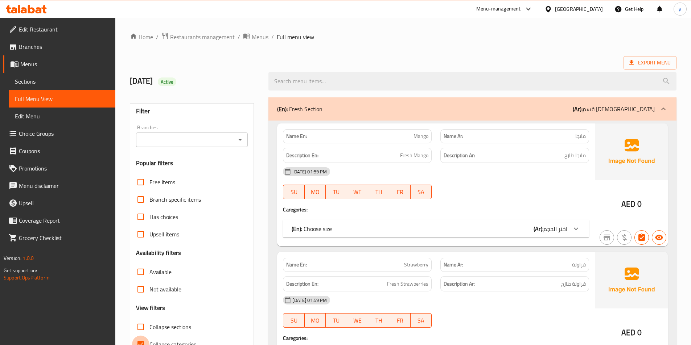
click at [145, 337] on input "Collapse categories" at bounding box center [140, 344] width 17 height 17
checkbox input "false"
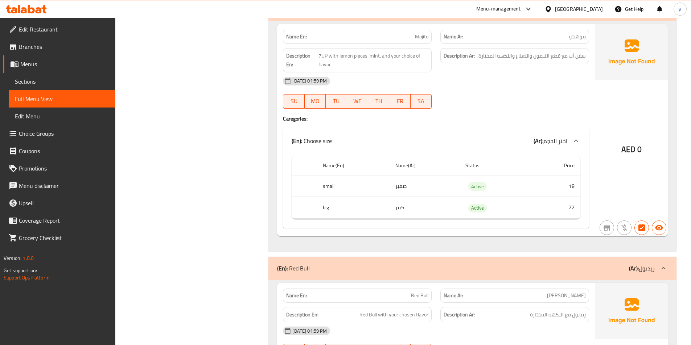
scroll to position [5169, 0]
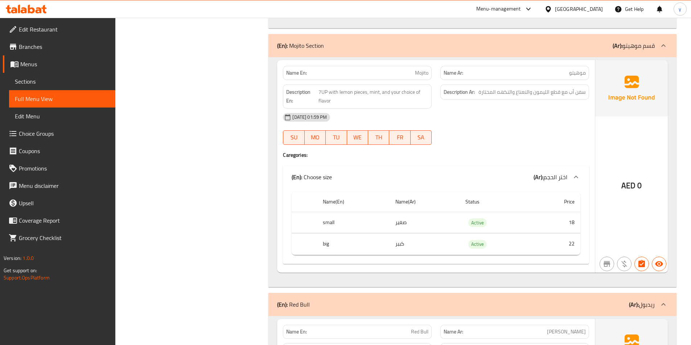
click at [574, 178] on icon at bounding box center [576, 177] width 4 height 3
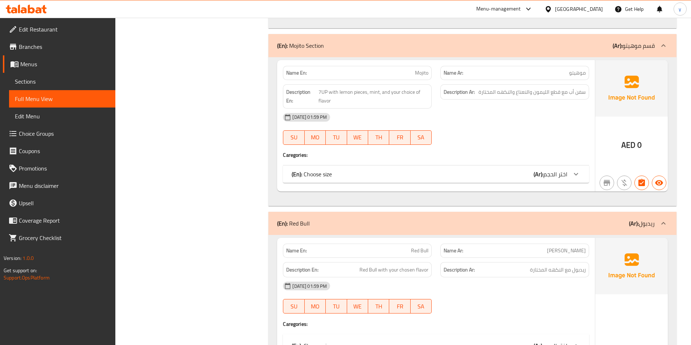
click at [574, 177] on icon at bounding box center [575, 174] width 9 height 9
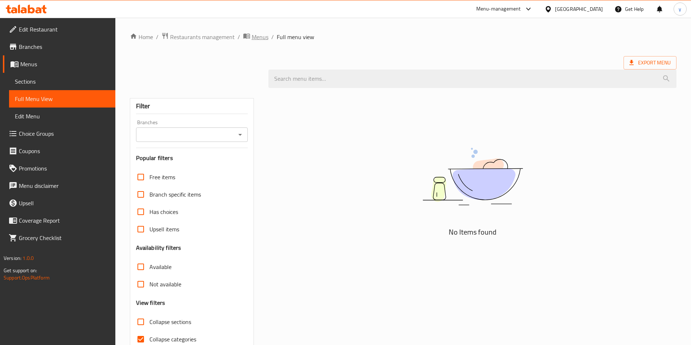
click at [256, 39] on span "Menus" at bounding box center [260, 37] width 17 height 9
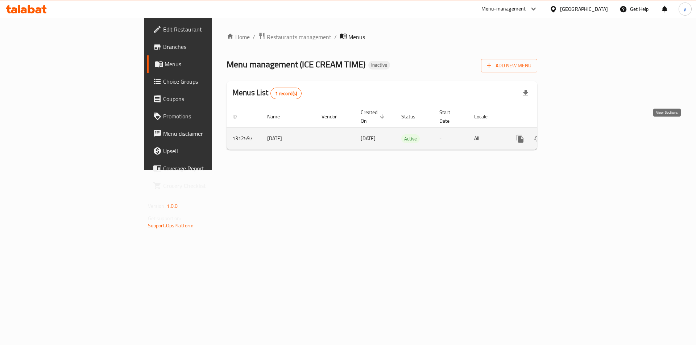
click at [577, 134] on icon "enhanced table" at bounding box center [572, 138] width 9 height 9
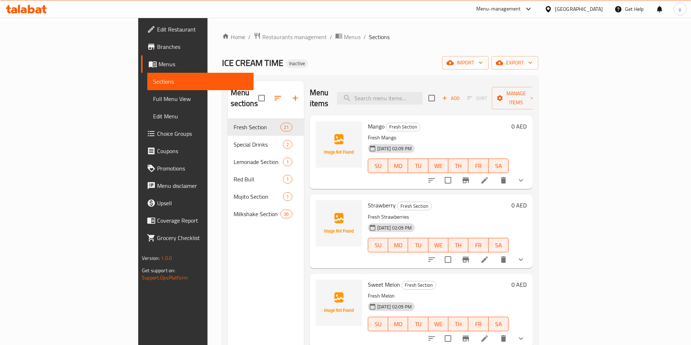
click at [153, 100] on span "Full Menu View" at bounding box center [200, 99] width 95 height 9
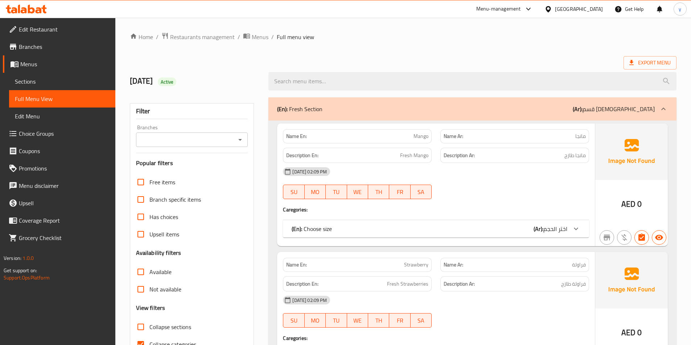
scroll to position [145, 0]
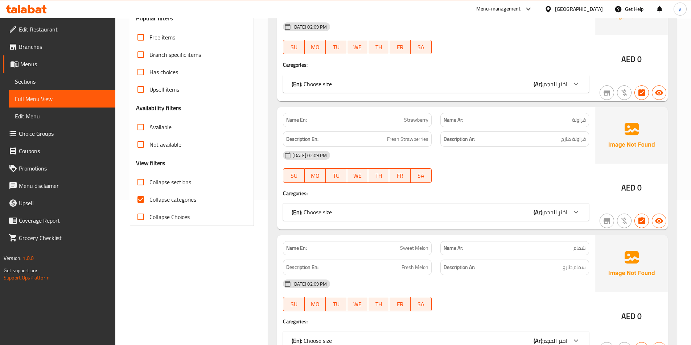
click at [143, 201] on input "Collapse categories" at bounding box center [140, 199] width 17 height 17
checkbox input "false"
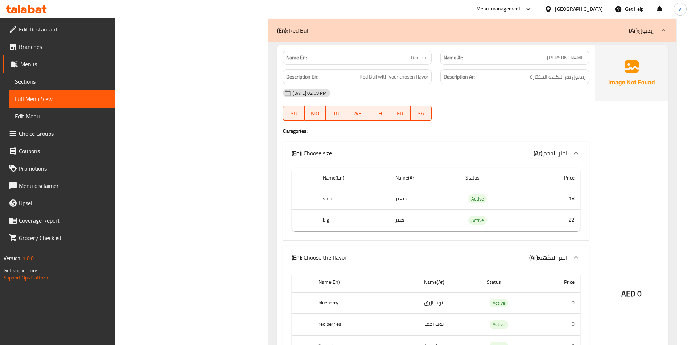
scroll to position [5608, 0]
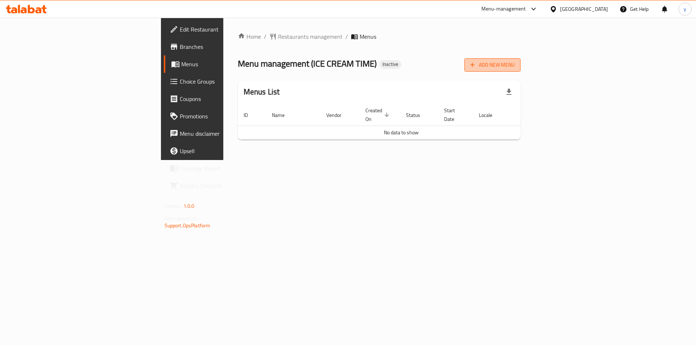
click at [515, 61] on span "Add New Menu" at bounding box center [492, 65] width 45 height 9
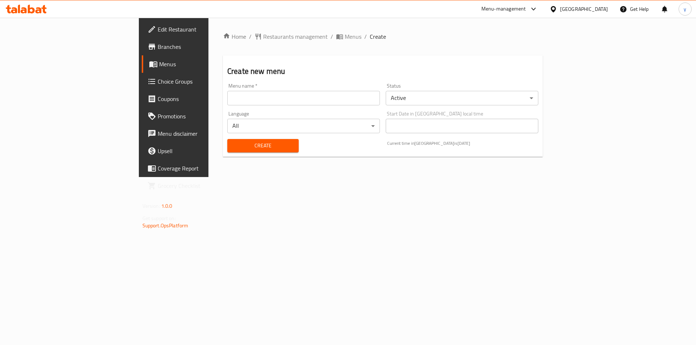
click at [282, 97] on input "text" at bounding box center [303, 98] width 153 height 15
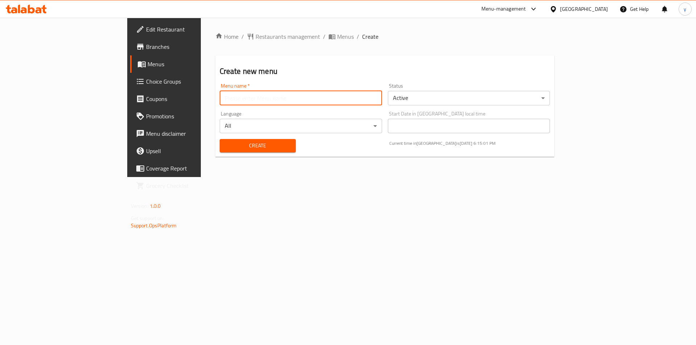
type input "[DATE]"
click at [220, 140] on button "Create" at bounding box center [258, 145] width 76 height 13
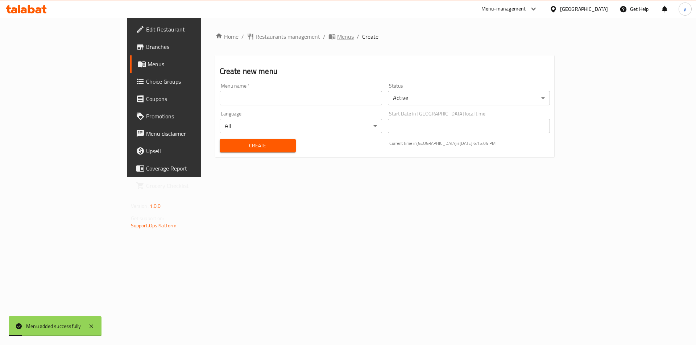
click at [328, 36] on icon "breadcrumb" at bounding box center [331, 36] width 7 height 7
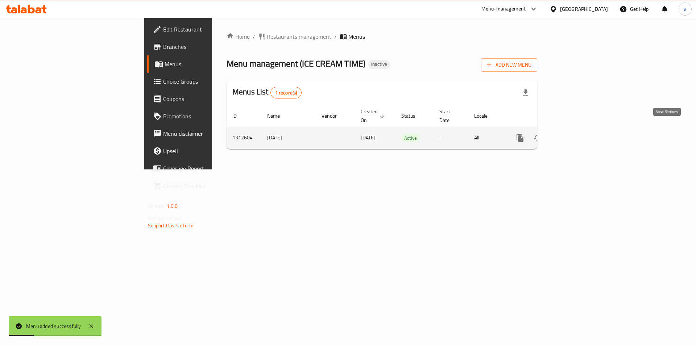
click at [577, 134] on icon "enhanced table" at bounding box center [572, 138] width 9 height 9
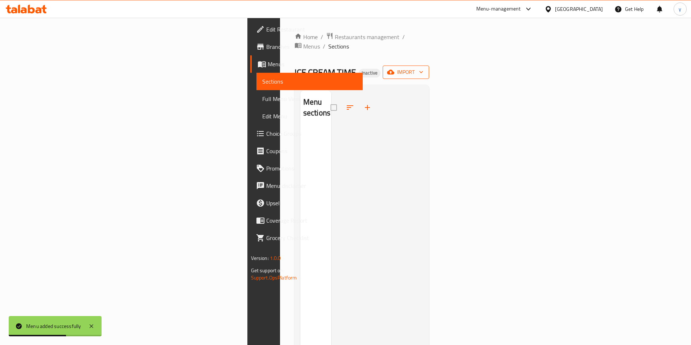
click at [423, 68] on span "import" at bounding box center [405, 72] width 35 height 9
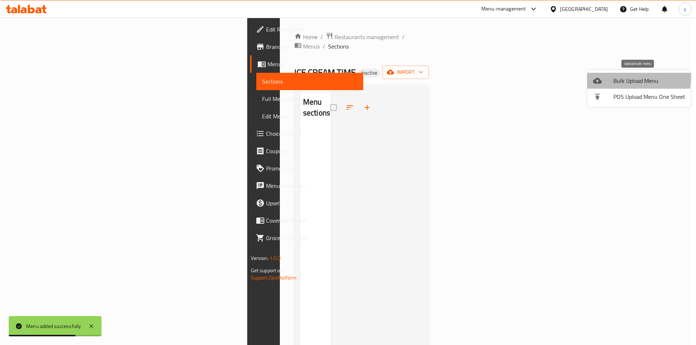
click at [619, 78] on span "Bulk Upload Menu" at bounding box center [649, 80] width 72 height 9
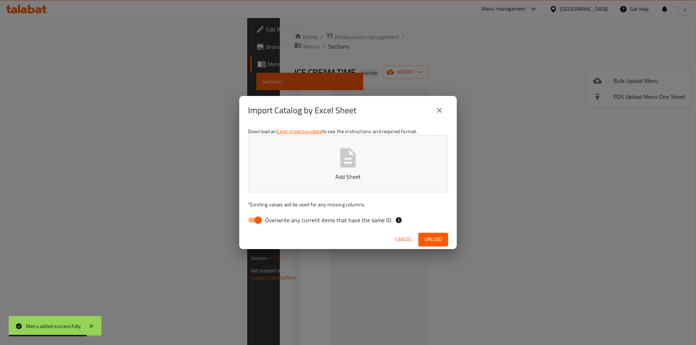
click at [263, 220] on input "Overwrite any current items that have the same ID." at bounding box center [257, 221] width 41 height 14
checkbox input "false"
click at [359, 164] on icon "button" at bounding box center [347, 157] width 23 height 23
click at [435, 239] on span "Upload" at bounding box center [433, 239] width 18 height 9
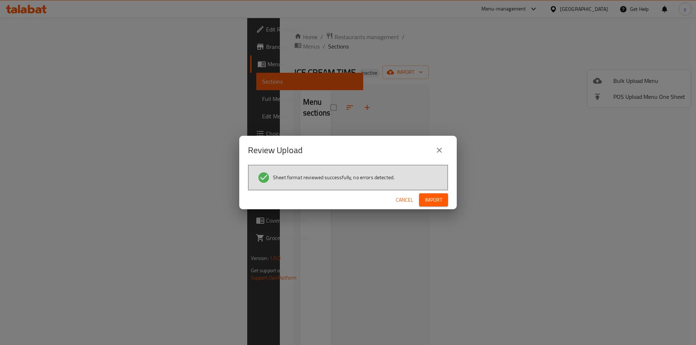
click at [436, 199] on span "Import" at bounding box center [433, 200] width 17 height 9
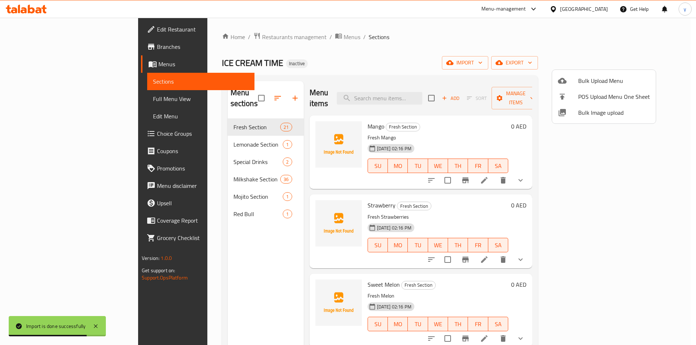
click at [60, 101] on div at bounding box center [348, 172] width 696 height 345
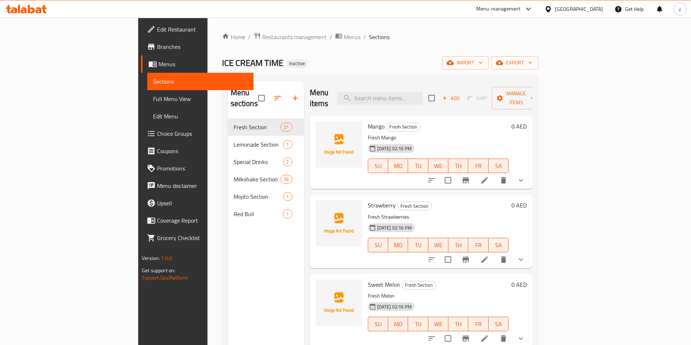
click at [153, 96] on span "Full Menu View" at bounding box center [200, 99] width 95 height 9
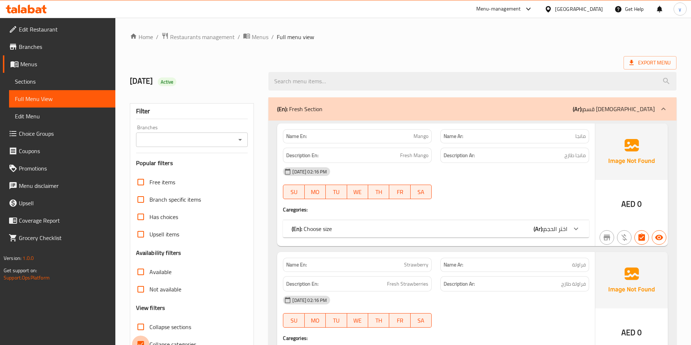
click at [145, 337] on input "Collapse categories" at bounding box center [140, 344] width 17 height 17
checkbox input "false"
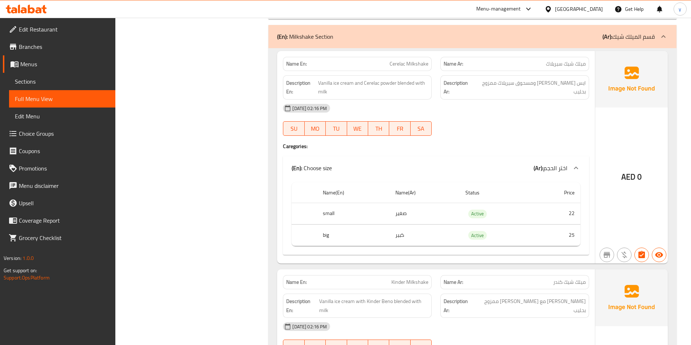
scroll to position [5640, 0]
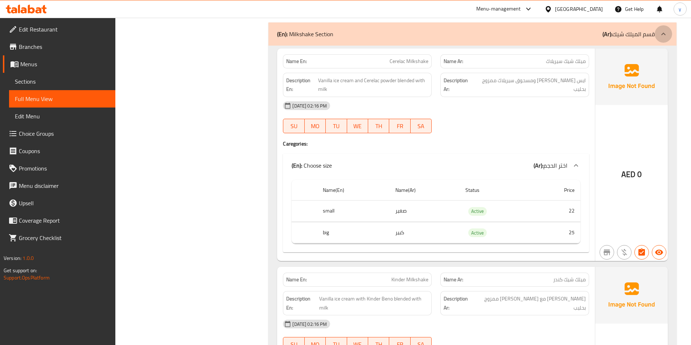
click at [665, 37] on icon at bounding box center [663, 34] width 9 height 9
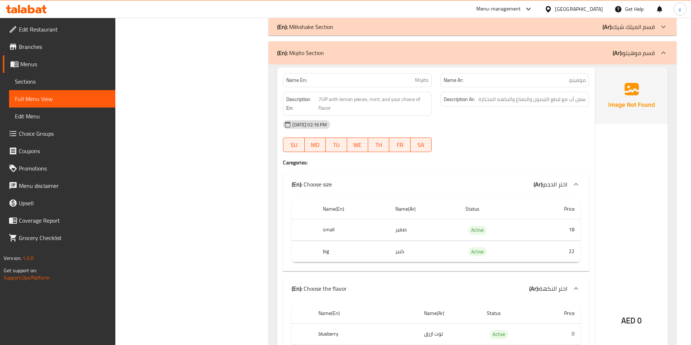
scroll to position [5572, 0]
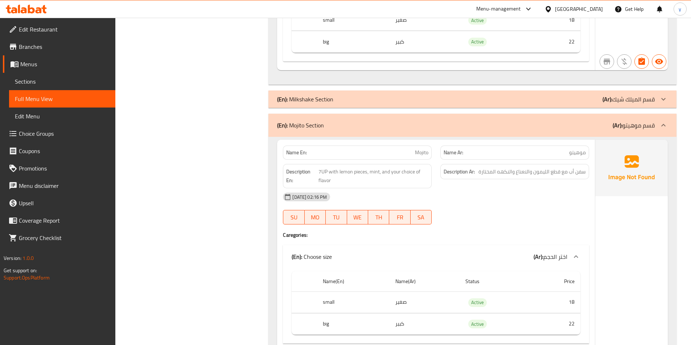
click at [638, 97] on p "(Ar): قسم الميلك شيك" at bounding box center [628, 99] width 52 height 9
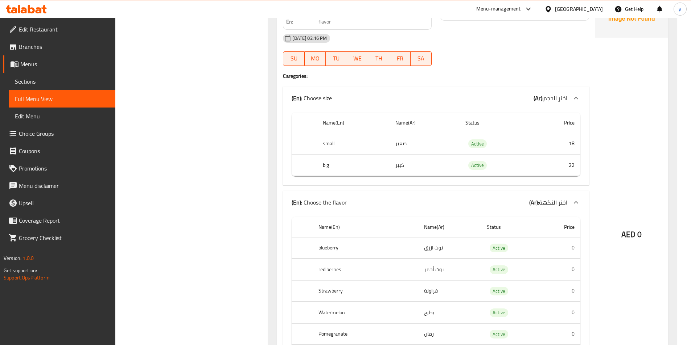
scroll to position [13246, 0]
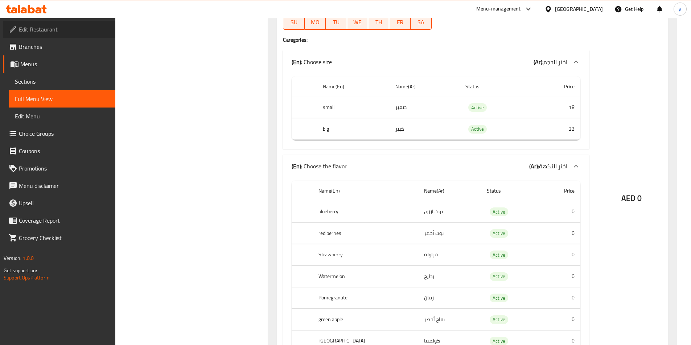
click at [69, 36] on link "Edit Restaurant" at bounding box center [59, 29] width 112 height 17
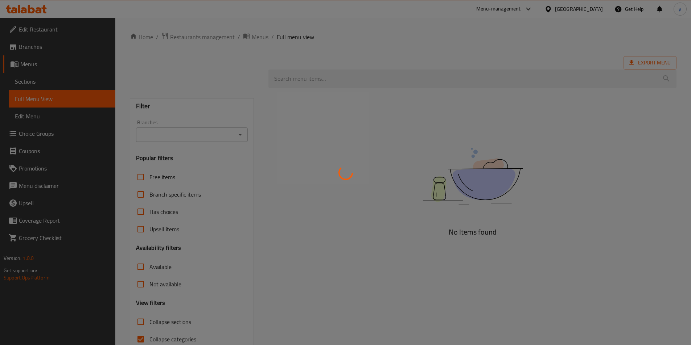
click at [59, 81] on div at bounding box center [345, 172] width 691 height 345
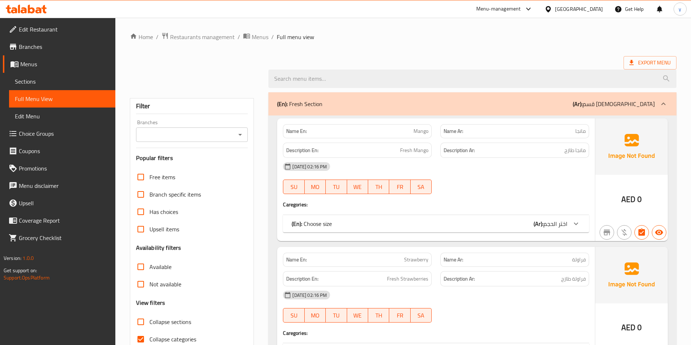
click at [59, 81] on span "Sections" at bounding box center [62, 81] width 95 height 9
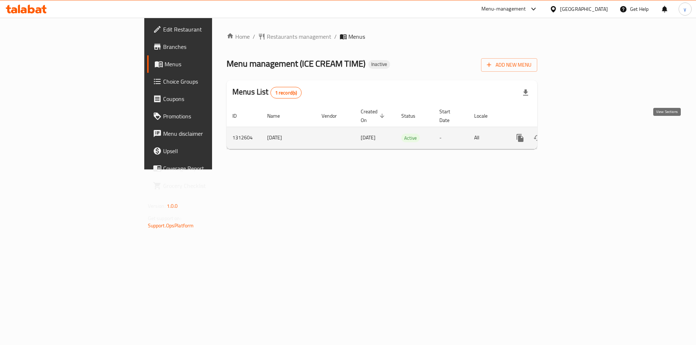
click at [576, 135] on icon "enhanced table" at bounding box center [572, 138] width 7 height 7
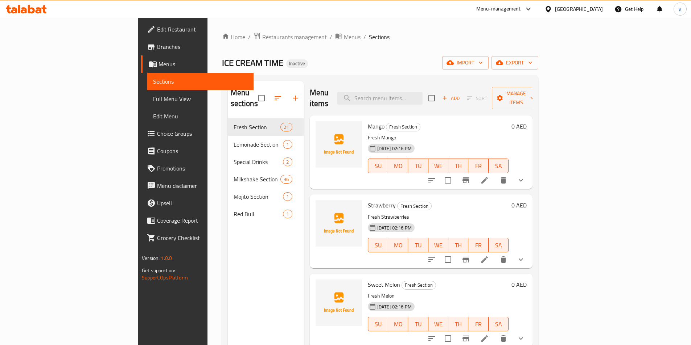
click at [153, 98] on span "Full Menu View" at bounding box center [200, 99] width 95 height 9
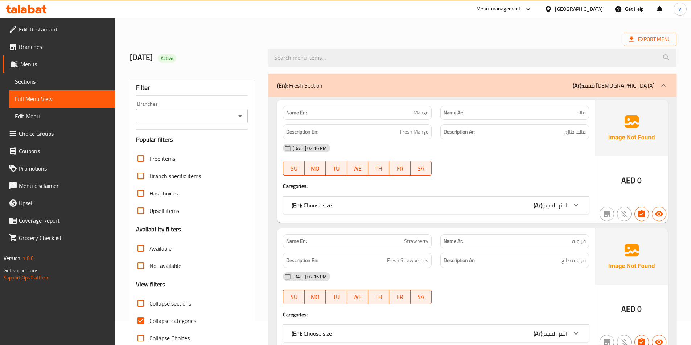
scroll to position [36, 0]
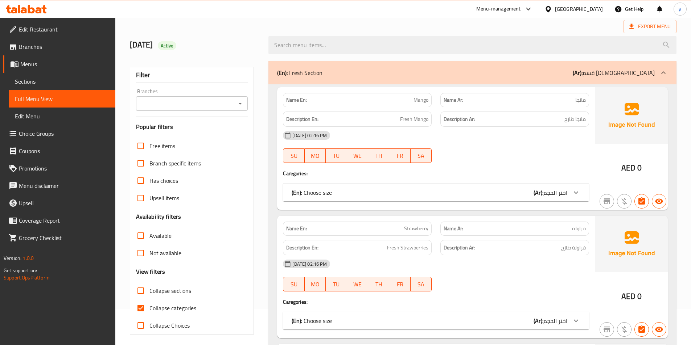
click at [143, 307] on input "Collapse categories" at bounding box center [140, 308] width 17 height 17
checkbox input "false"
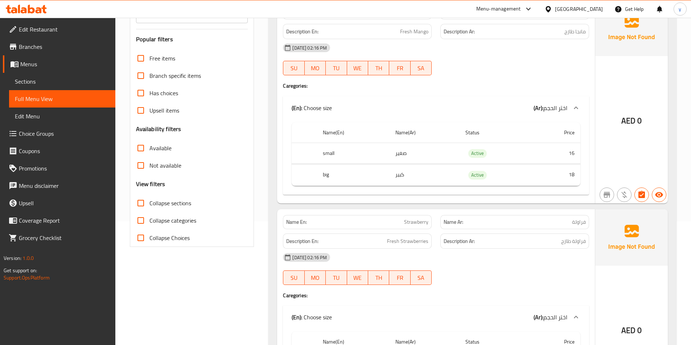
scroll to position [0, 0]
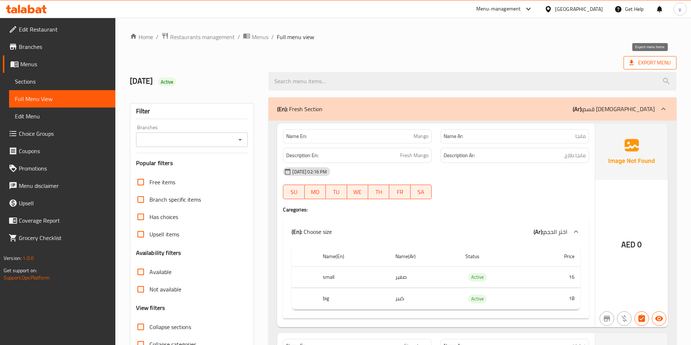
click at [663, 58] on span "Export Menu" at bounding box center [649, 62] width 41 height 9
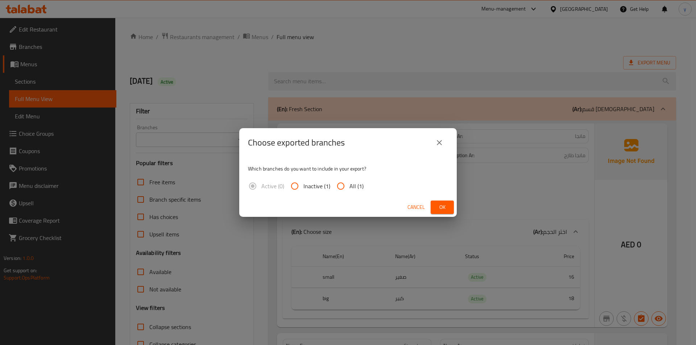
click at [349, 186] on span "All (1)" at bounding box center [356, 186] width 14 height 9
click at [349, 186] on input "All (1)" at bounding box center [340, 186] width 17 height 17
radio input "true"
click at [437, 202] on button "Ok" at bounding box center [442, 207] width 23 height 13
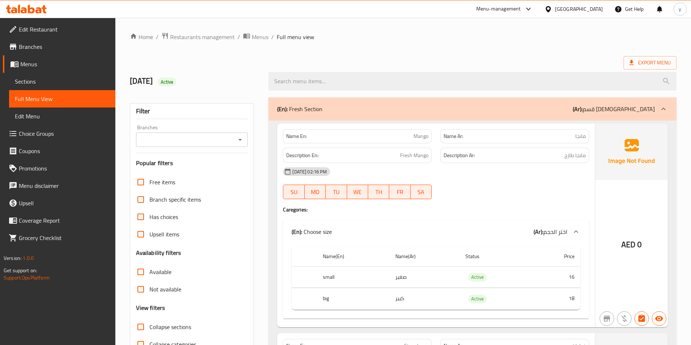
click at [374, 59] on div "Export Menu" at bounding box center [403, 62] width 546 height 13
